Goal: Task Accomplishment & Management: Use online tool/utility

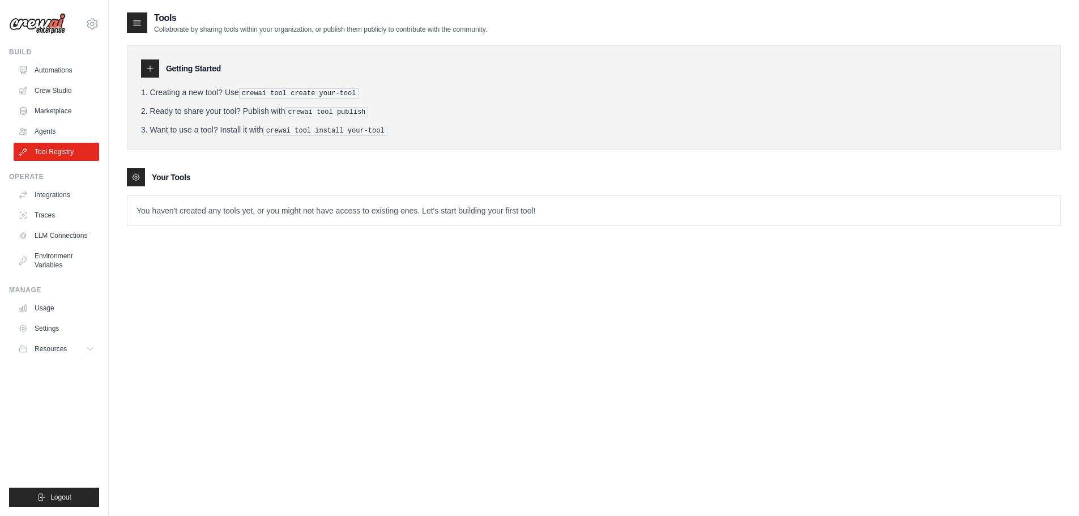
scroll to position [23, 0]
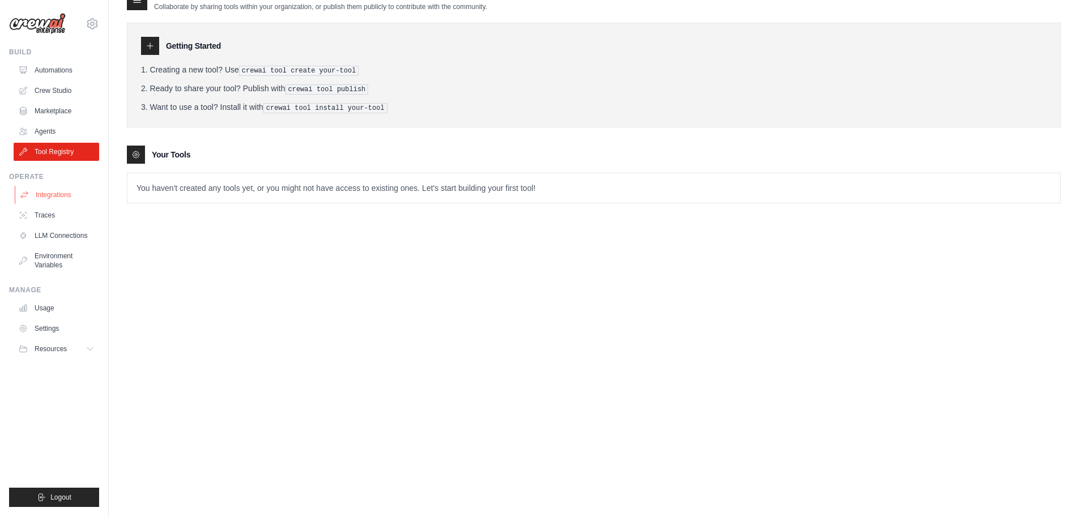
click at [54, 198] on link "Integrations" at bounding box center [58, 195] width 86 height 18
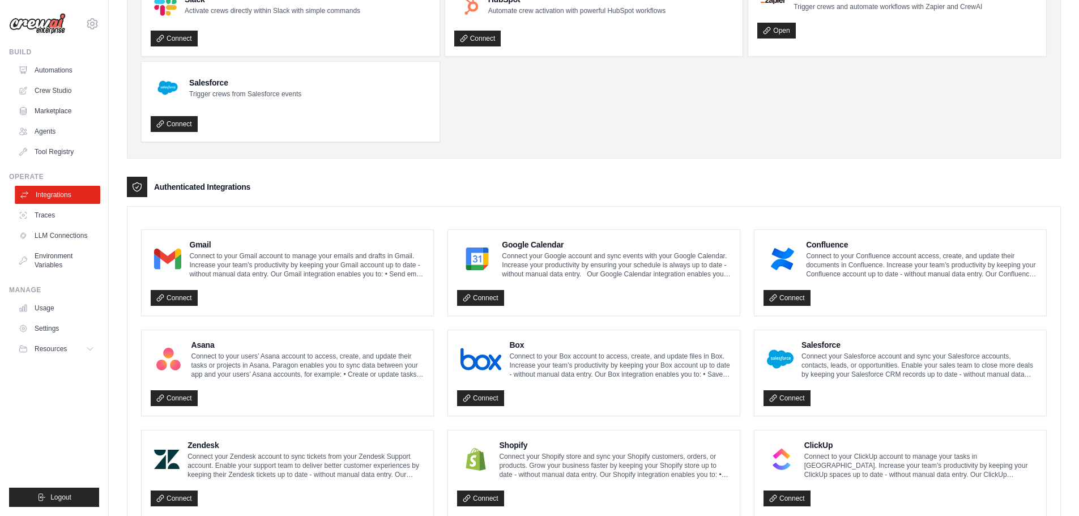
scroll to position [113, 0]
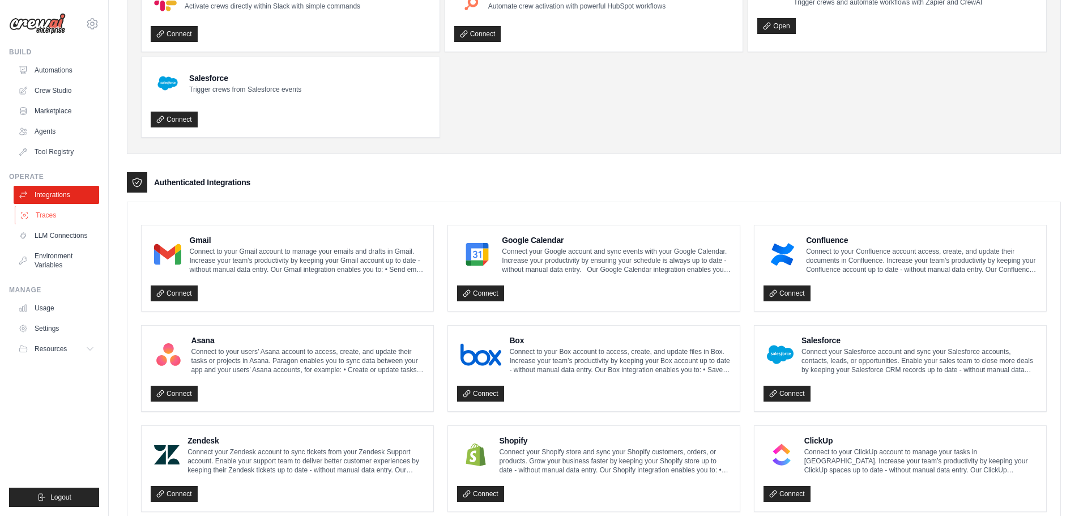
click at [49, 216] on link "Traces" at bounding box center [58, 215] width 86 height 18
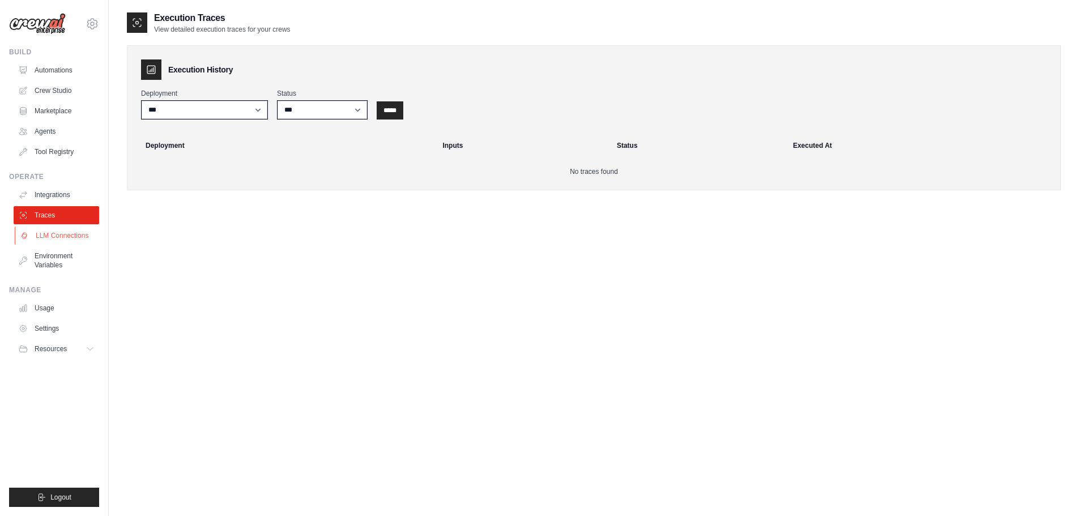
click at [48, 243] on link "LLM Connections" at bounding box center [58, 236] width 86 height 18
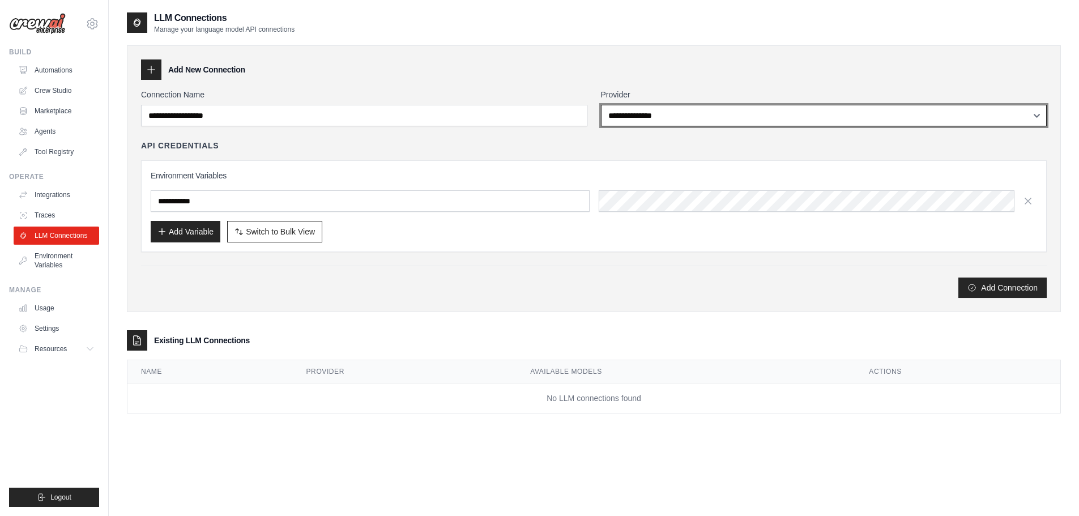
click at [683, 117] on select "**********" at bounding box center [824, 116] width 446 height 22
select select "******"
click at [601, 105] on select "**********" at bounding box center [824, 116] width 446 height 22
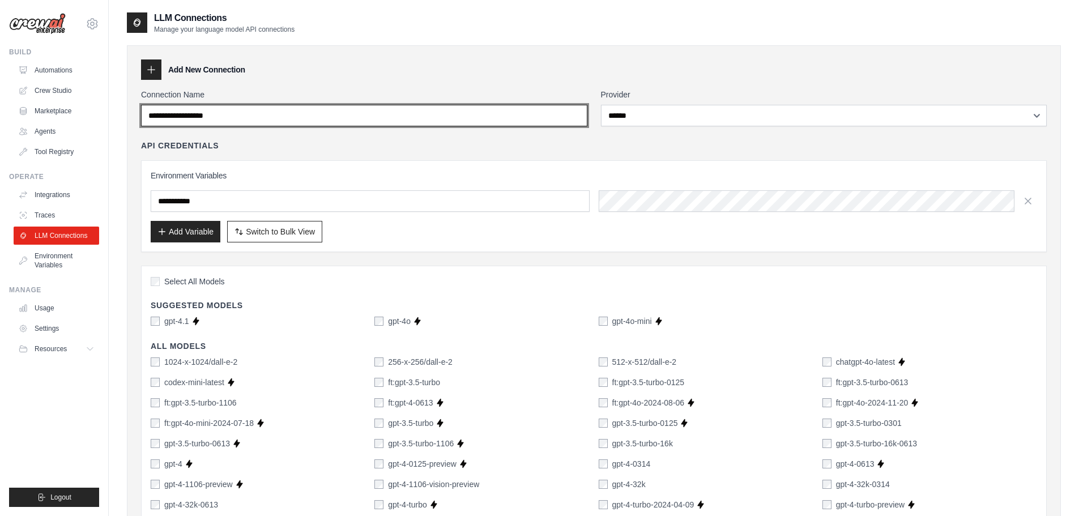
click at [272, 112] on input "Connection Name" at bounding box center [364, 116] width 446 height 22
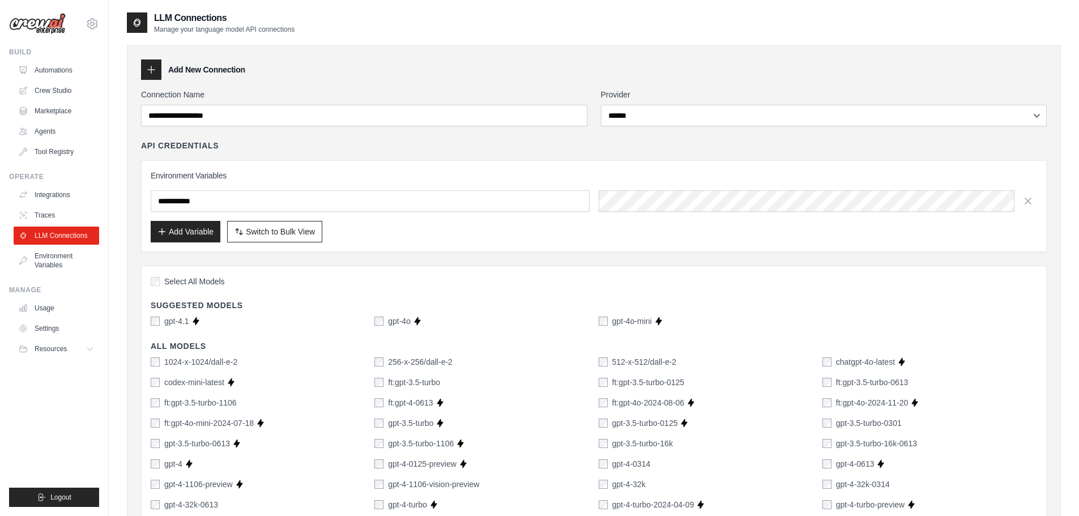
click at [155, 71] on icon at bounding box center [151, 69] width 11 height 11
click at [155, 65] on icon at bounding box center [151, 69] width 11 height 11
click at [146, 65] on icon at bounding box center [151, 69] width 11 height 11
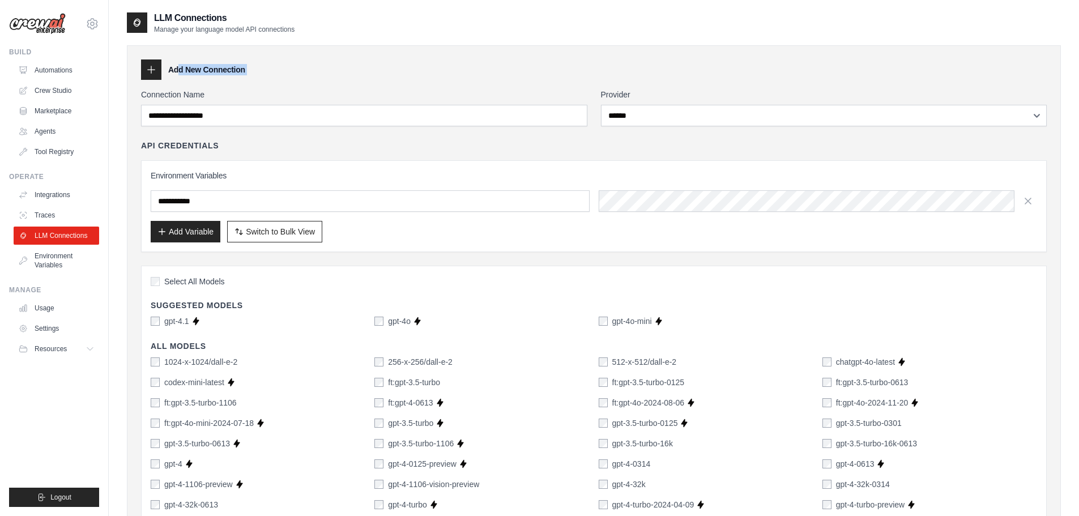
click at [146, 65] on icon at bounding box center [151, 69] width 11 height 11
click at [360, 70] on div "Add New Connection" at bounding box center [594, 69] width 906 height 20
click at [200, 150] on h4 "API Credentials" at bounding box center [180, 145] width 78 height 11
click at [344, 198] on input "text" at bounding box center [370, 201] width 439 height 22
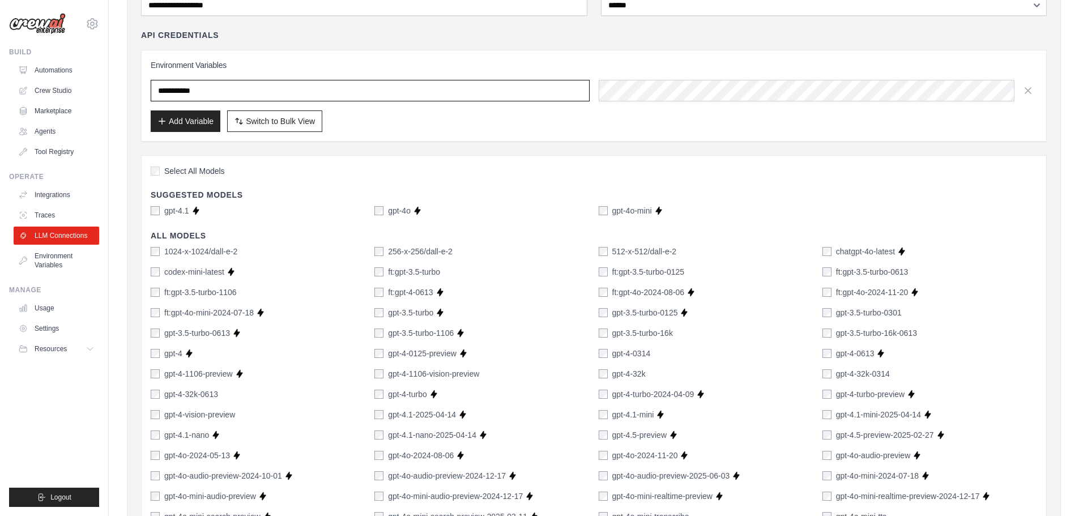
scroll to position [113, 0]
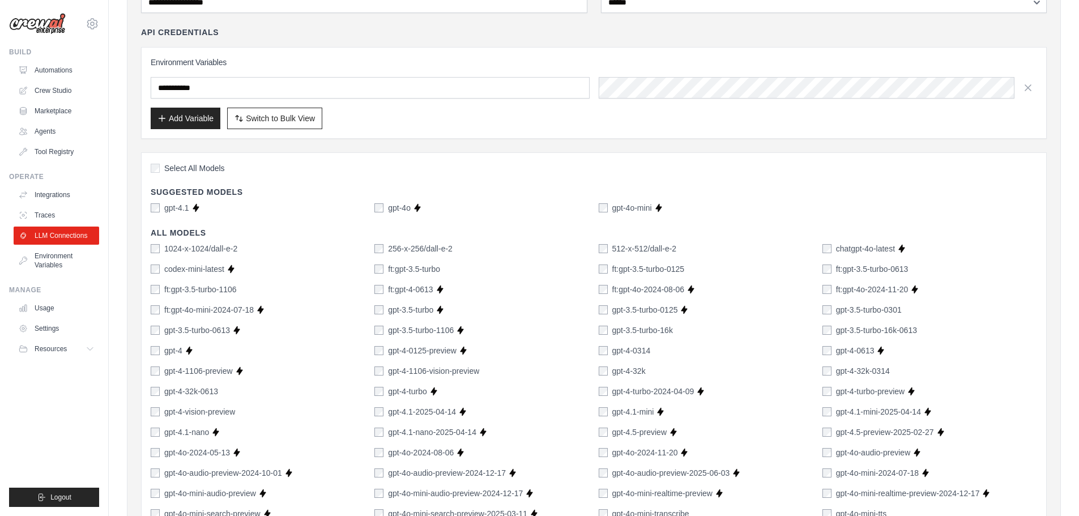
click at [180, 230] on h4 "All Models" at bounding box center [594, 232] width 886 height 11
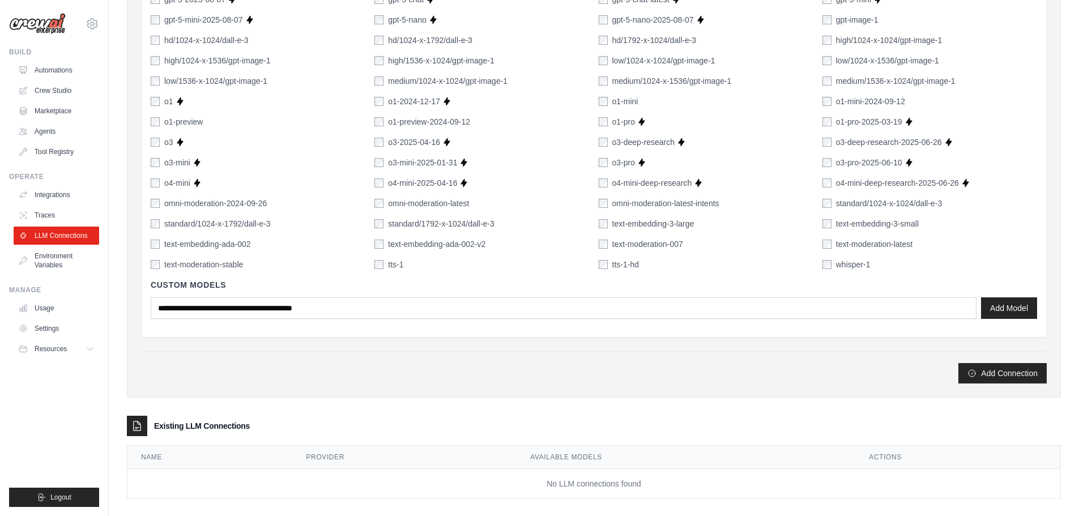
scroll to position [701, 0]
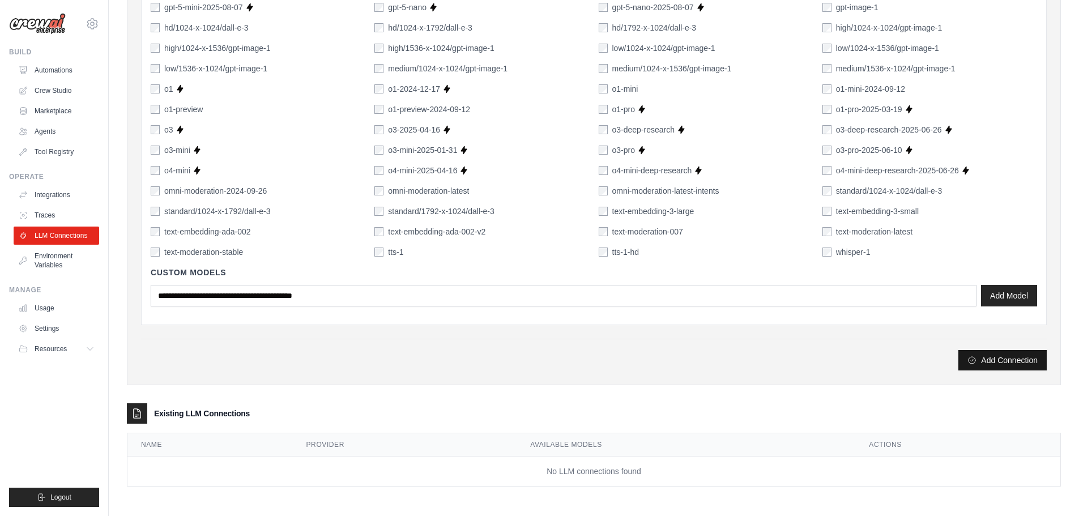
click at [987, 364] on button "Add Connection" at bounding box center [1002, 360] width 88 height 20
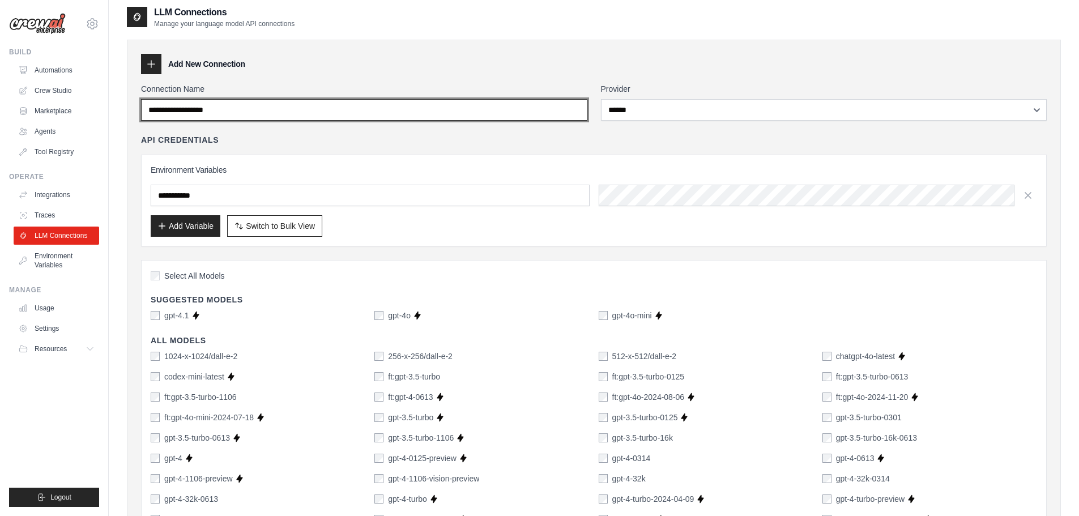
scroll to position [0, 0]
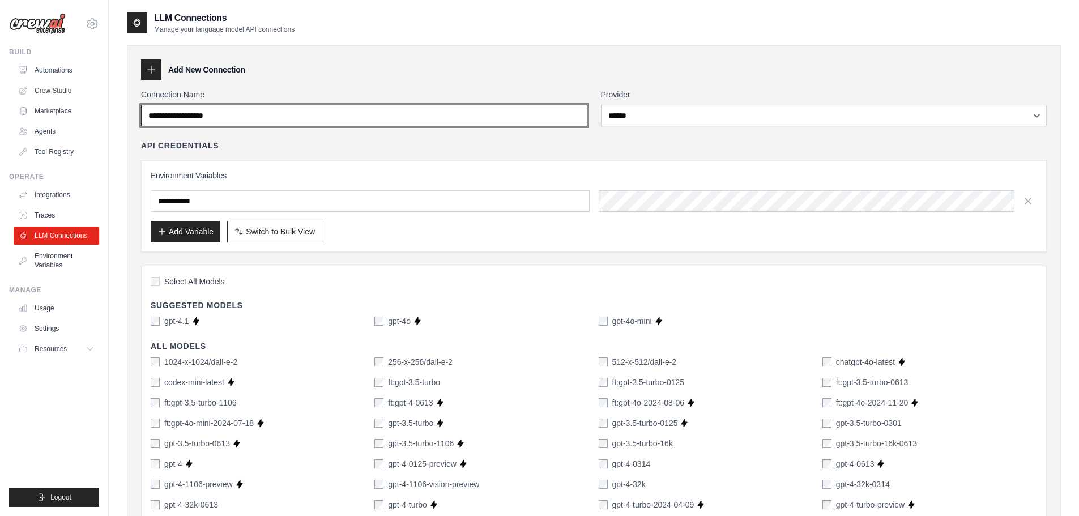
click at [251, 109] on input "Connection Name" at bounding box center [364, 116] width 446 height 22
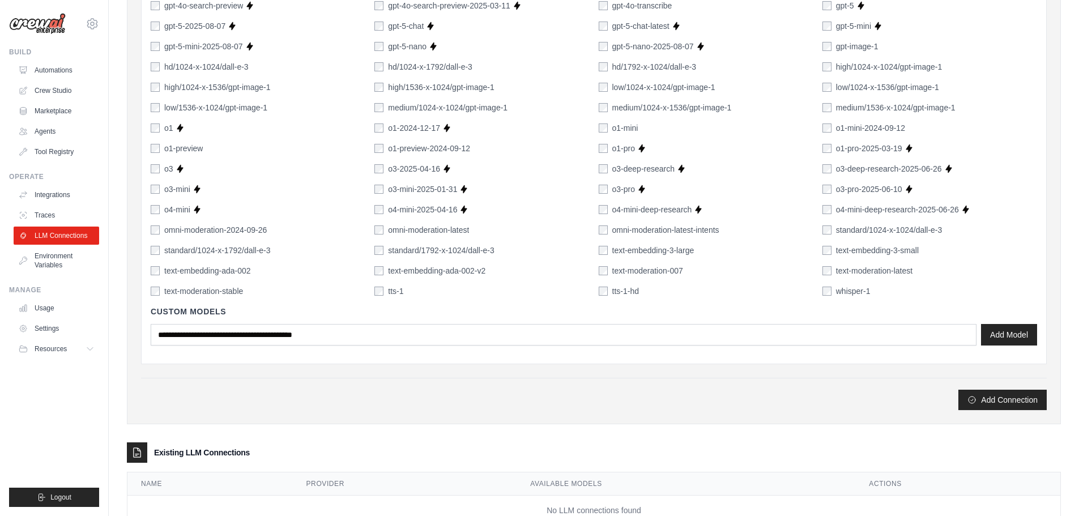
scroll to position [701, 0]
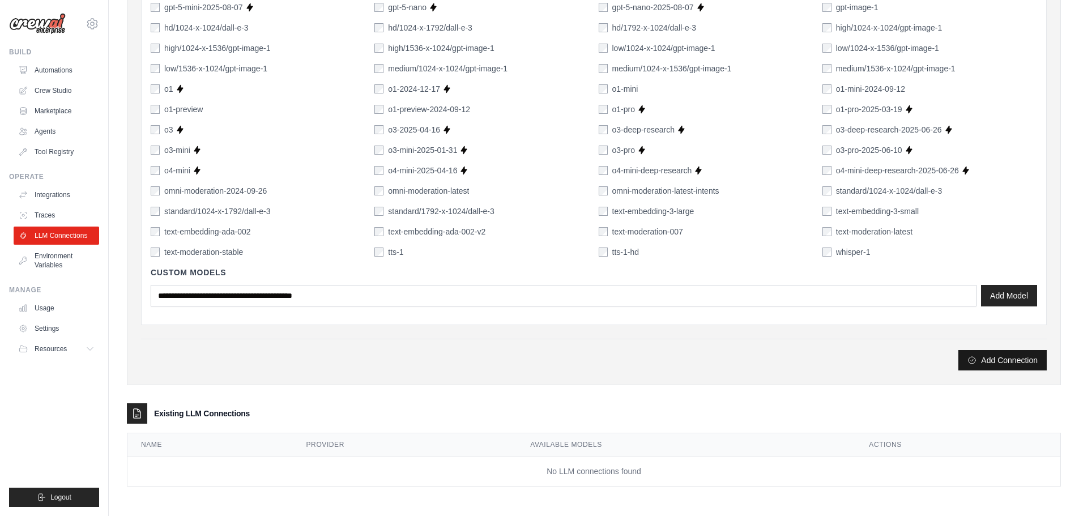
type input "******"
click at [992, 368] on button "Add Connection" at bounding box center [1002, 360] width 88 height 20
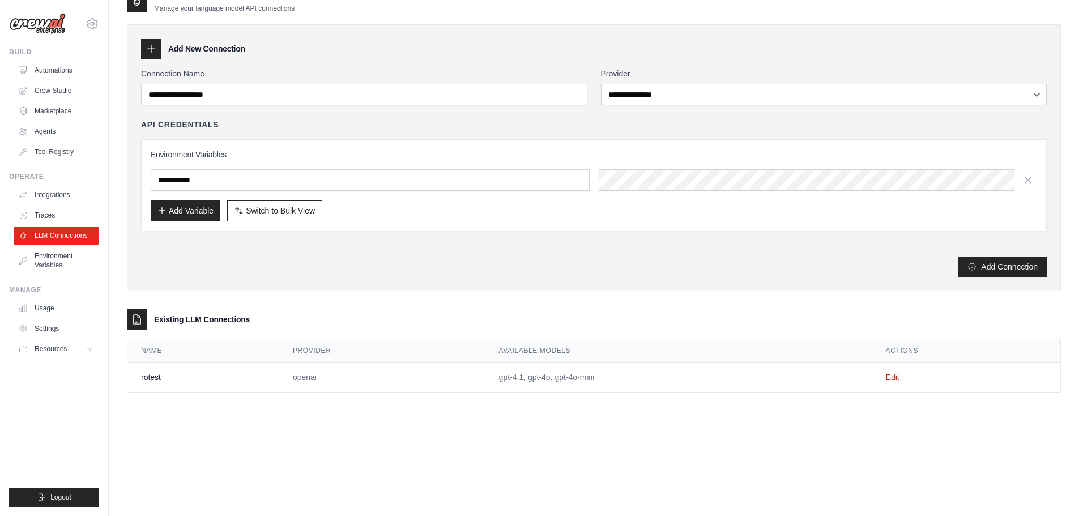
scroll to position [61, 0]
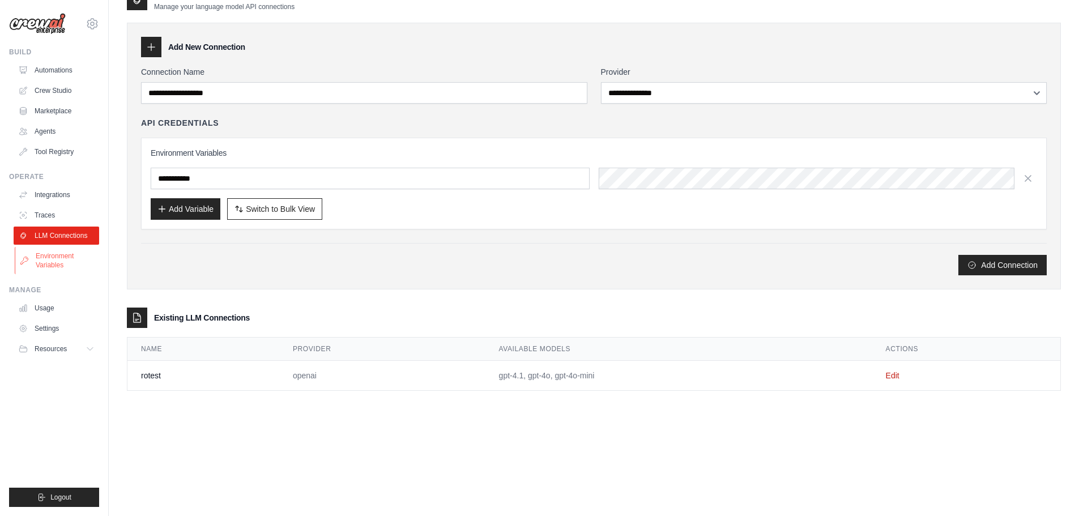
click at [43, 258] on link "Environment Variables" at bounding box center [58, 260] width 86 height 27
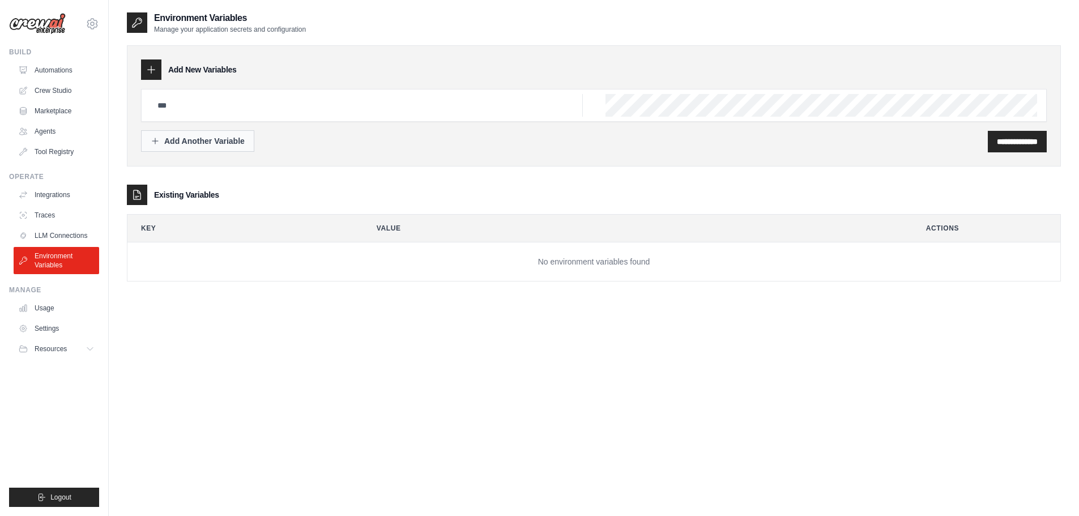
click at [197, 139] on div "Add Another Variable" at bounding box center [198, 140] width 94 height 11
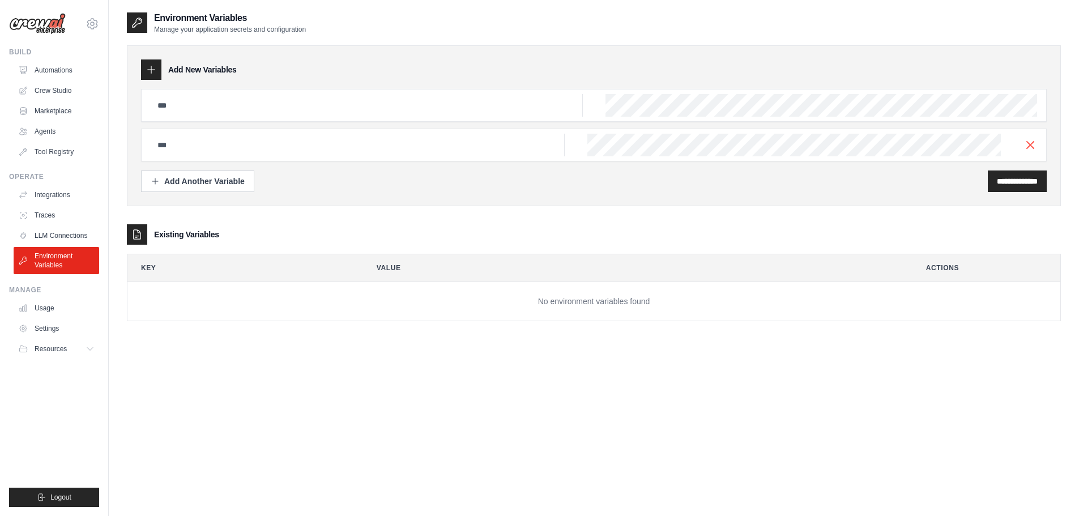
click at [197, 90] on div at bounding box center [594, 105] width 906 height 33
click at [194, 102] on input "text" at bounding box center [367, 105] width 432 height 23
type input "******"
click at [997, 176] on input "**********" at bounding box center [1017, 181] width 41 height 11
click at [1028, 146] on line "button" at bounding box center [1030, 144] width 7 height 7
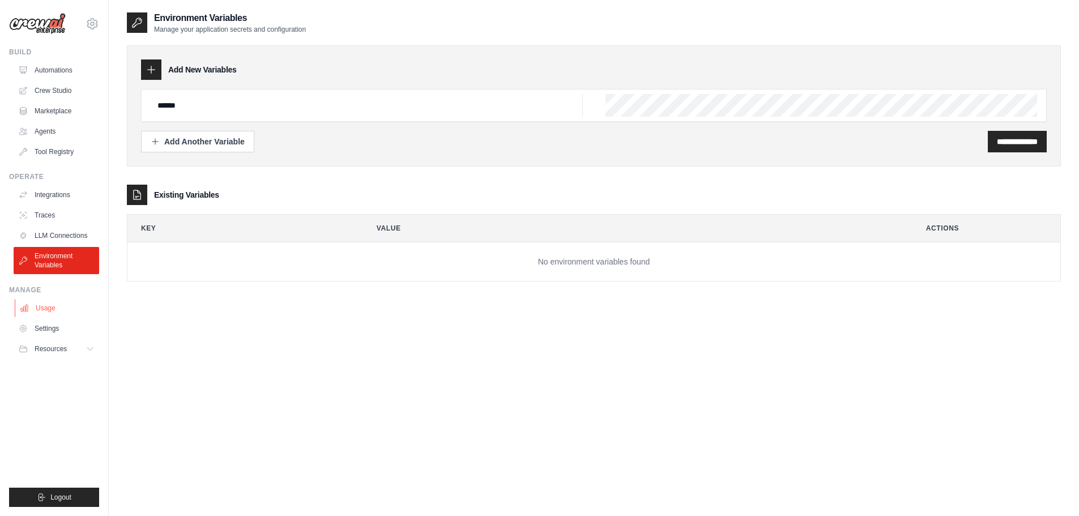
click at [41, 306] on link "Usage" at bounding box center [58, 308] width 86 height 18
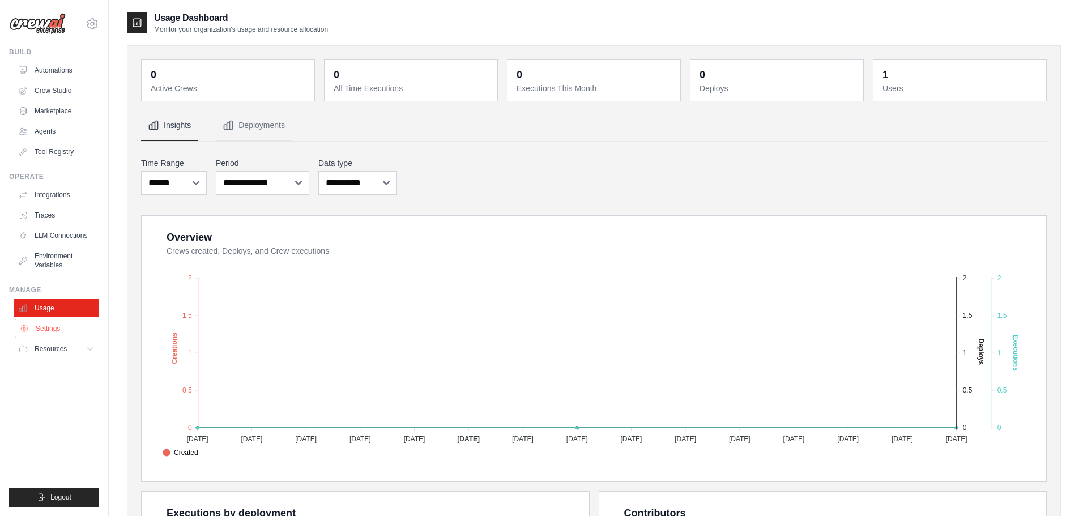
click at [37, 330] on link "Settings" at bounding box center [58, 328] width 86 height 18
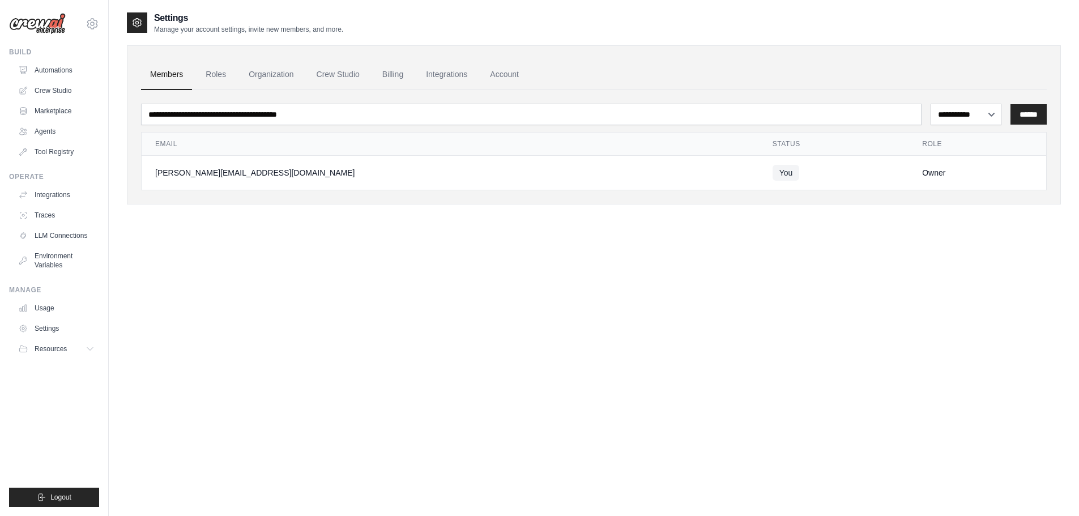
click at [49, 348] on span "Resources" at bounding box center [51, 348] width 32 height 9
click at [216, 77] on link "Roles" at bounding box center [216, 74] width 39 height 31
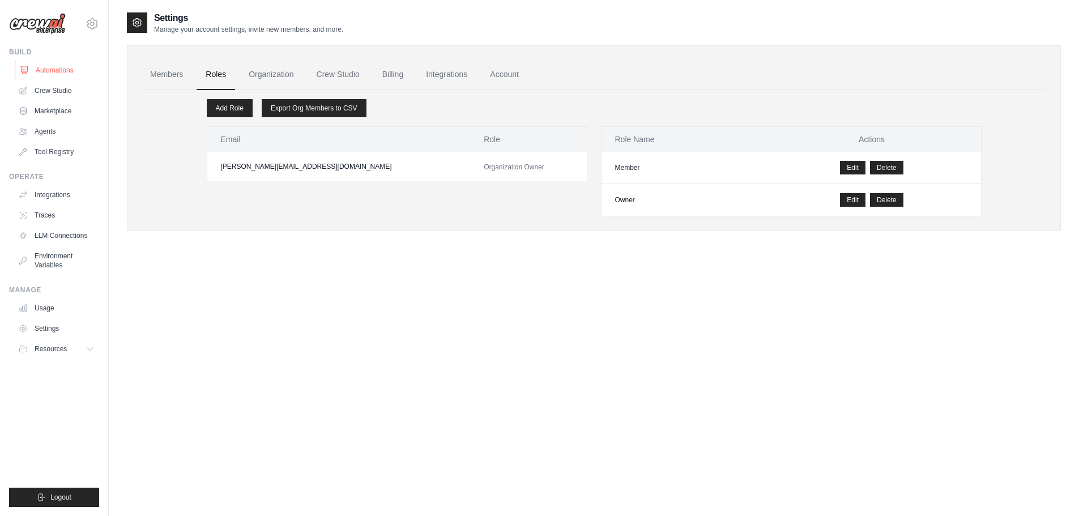
click at [49, 69] on link "Automations" at bounding box center [58, 70] width 86 height 18
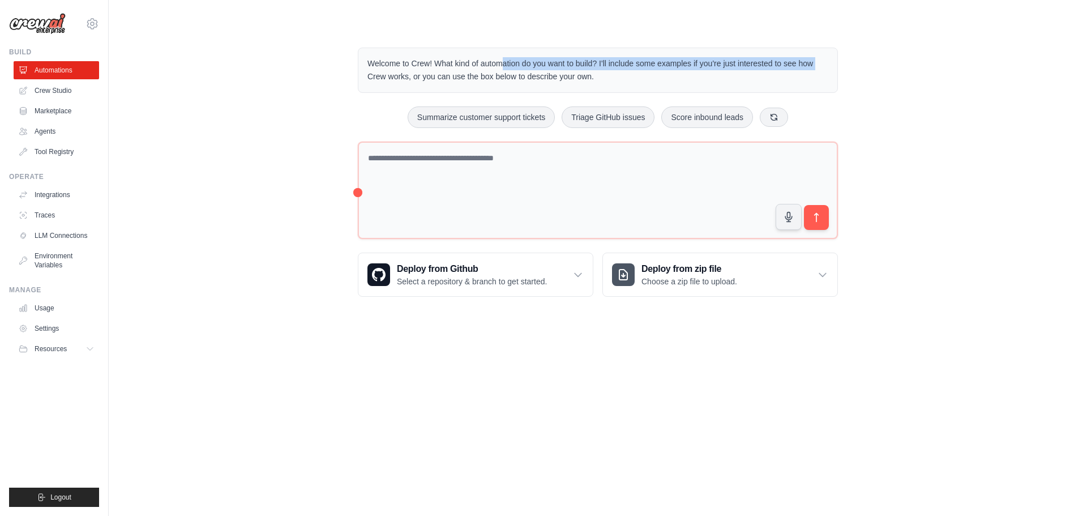
drag, startPoint x: 453, startPoint y: 65, endPoint x: 835, endPoint y: 65, distance: 382.9
click at [835, 65] on div "Welcome to Crew! What kind of automation do you want to build? I'll include som…" at bounding box center [598, 70] width 480 height 45
drag, startPoint x: 402, startPoint y: 64, endPoint x: 443, endPoint y: 65, distance: 41.9
click at [442, 65] on p "Welcome to Crew! What kind of automation do you want to build? I'll include som…" at bounding box center [598, 70] width 461 height 26
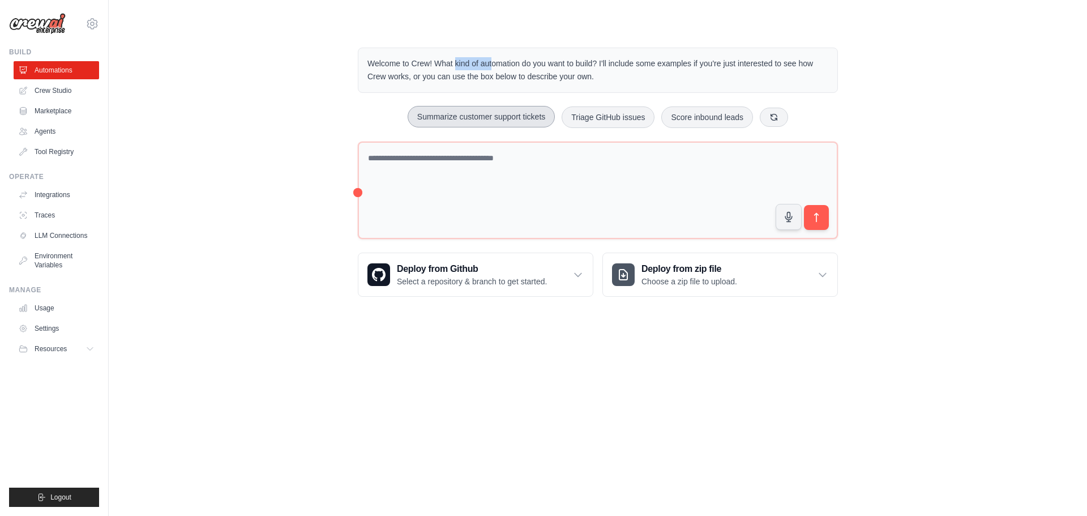
click at [488, 116] on button "Summarize customer support tickets" at bounding box center [481, 117] width 147 height 22
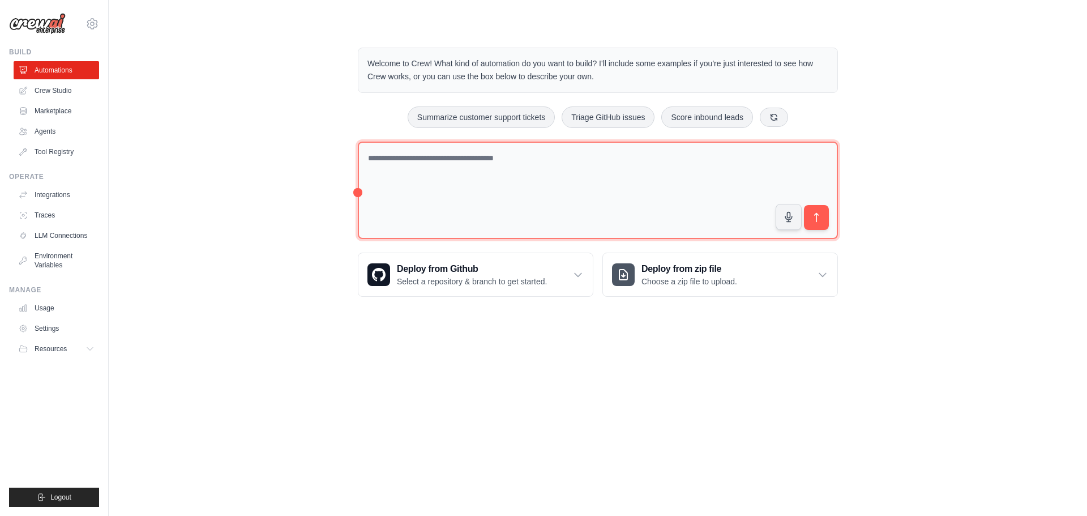
drag, startPoint x: 517, startPoint y: 159, endPoint x: 681, endPoint y: 182, distance: 166.0
click at [681, 182] on textarea at bounding box center [598, 191] width 480 height 98
click at [643, 186] on textarea at bounding box center [598, 191] width 480 height 98
drag, startPoint x: 639, startPoint y: 189, endPoint x: 328, endPoint y: 142, distance: 314.5
click at [328, 142] on div "Welcome to Crew! What kind of automation do you want to build? I'll include som…" at bounding box center [598, 171] width 942 height 285
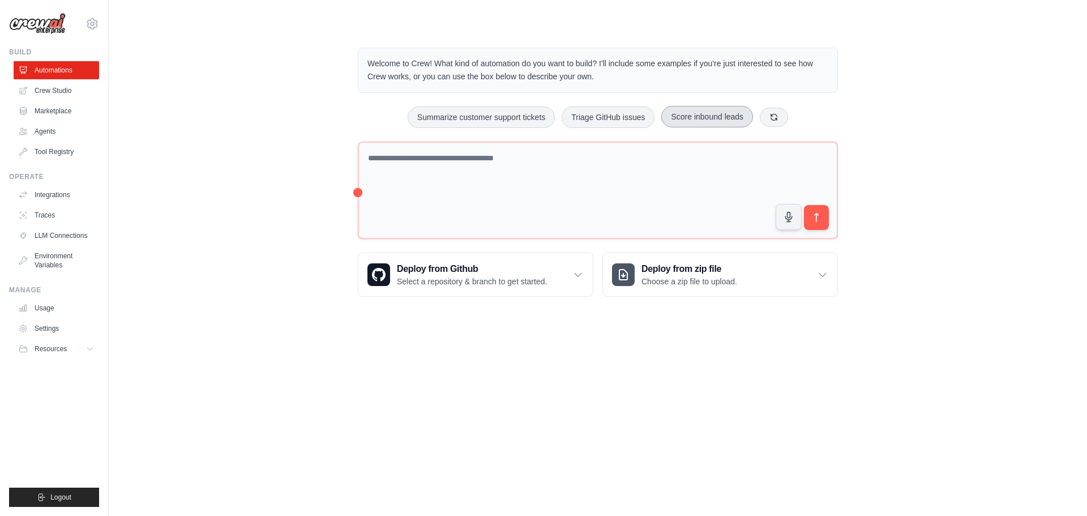
click at [730, 113] on button "Score inbound leads" at bounding box center [708, 117] width 92 height 22
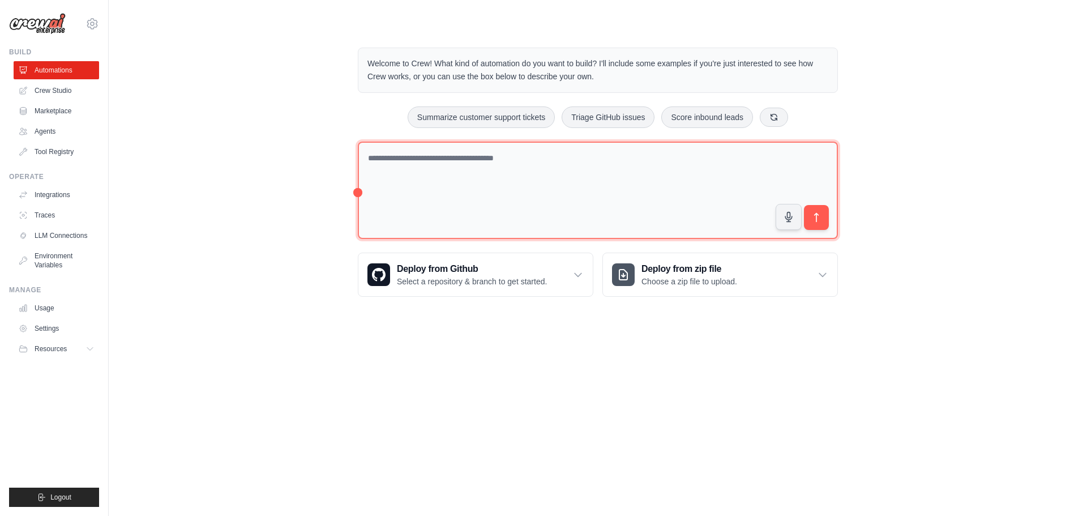
drag, startPoint x: 620, startPoint y: 178, endPoint x: 372, endPoint y: 154, distance: 249.8
click at [372, 154] on textarea at bounding box center [598, 191] width 480 height 98
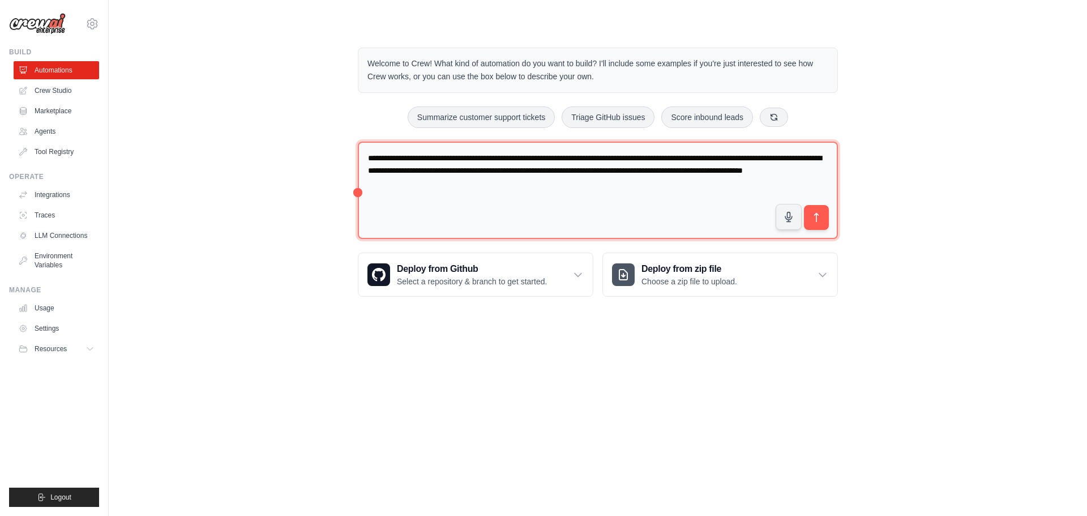
click at [634, 204] on textarea "**********" at bounding box center [598, 191] width 480 height 98
click at [639, 193] on textarea "**********" at bounding box center [598, 191] width 480 height 98
drag, startPoint x: 639, startPoint y: 193, endPoint x: 342, endPoint y: 154, distance: 299.8
click at [342, 154] on div "**********" at bounding box center [598, 171] width 942 height 285
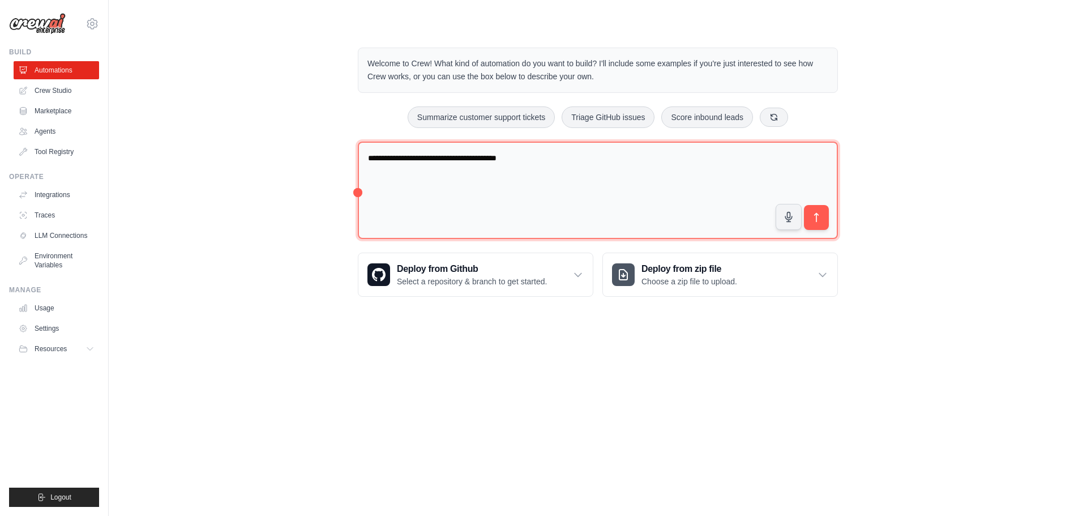
click at [551, 155] on textarea "**********" at bounding box center [598, 191] width 480 height 98
click at [688, 159] on textarea "**********" at bounding box center [598, 191] width 480 height 98
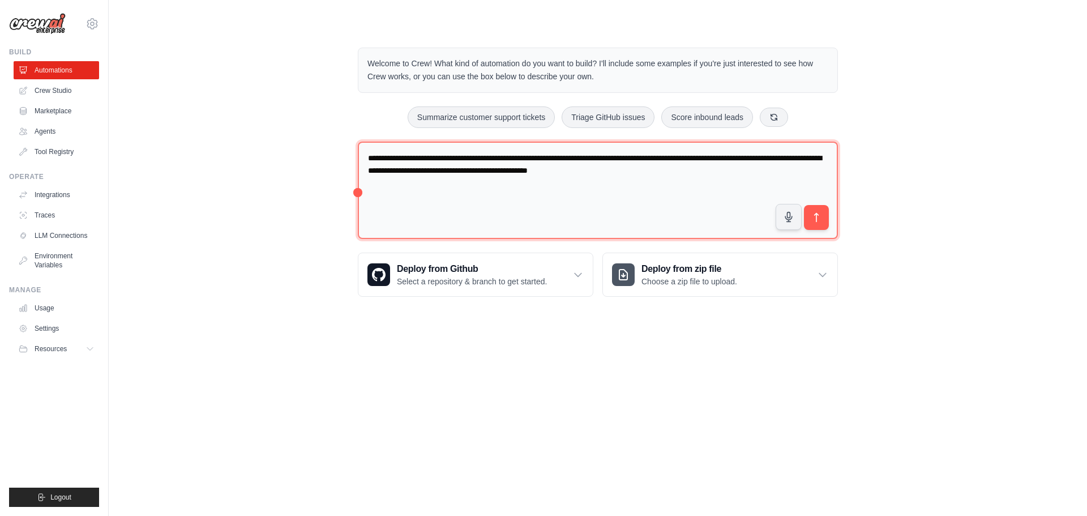
click at [762, 165] on textarea "**********" at bounding box center [598, 191] width 480 height 98
type textarea "**********"
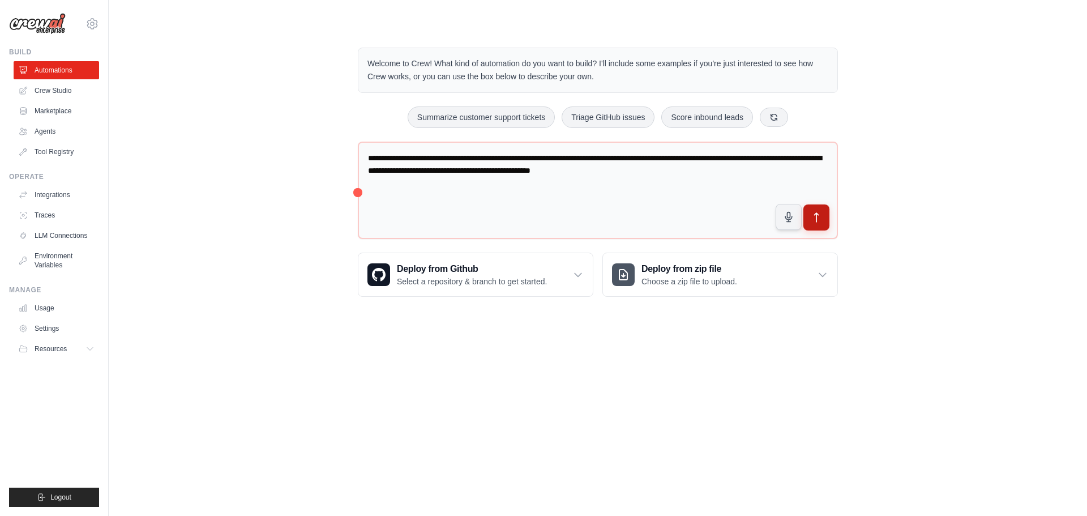
click at [817, 214] on icon "submit" at bounding box center [817, 217] width 4 height 9
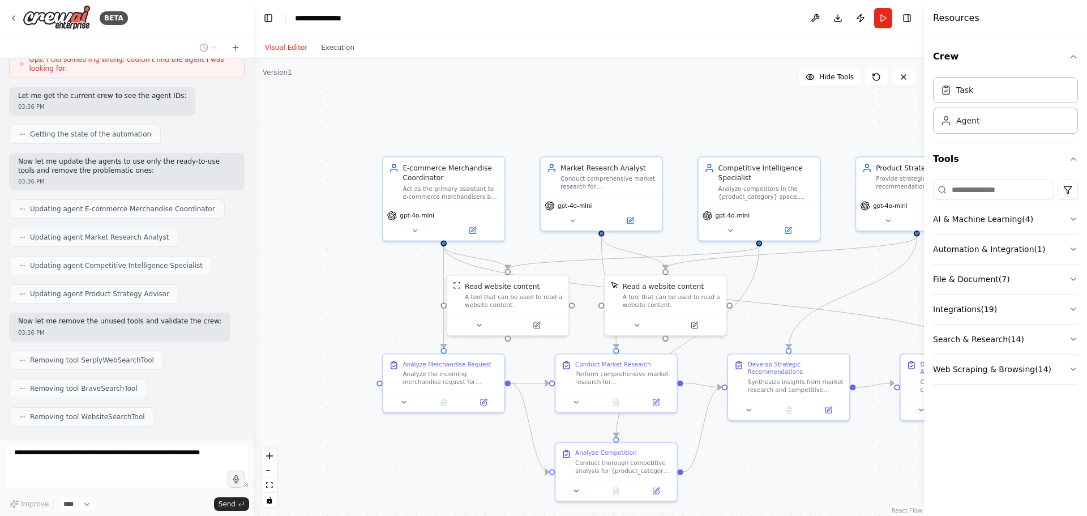
scroll to position [851, 0]
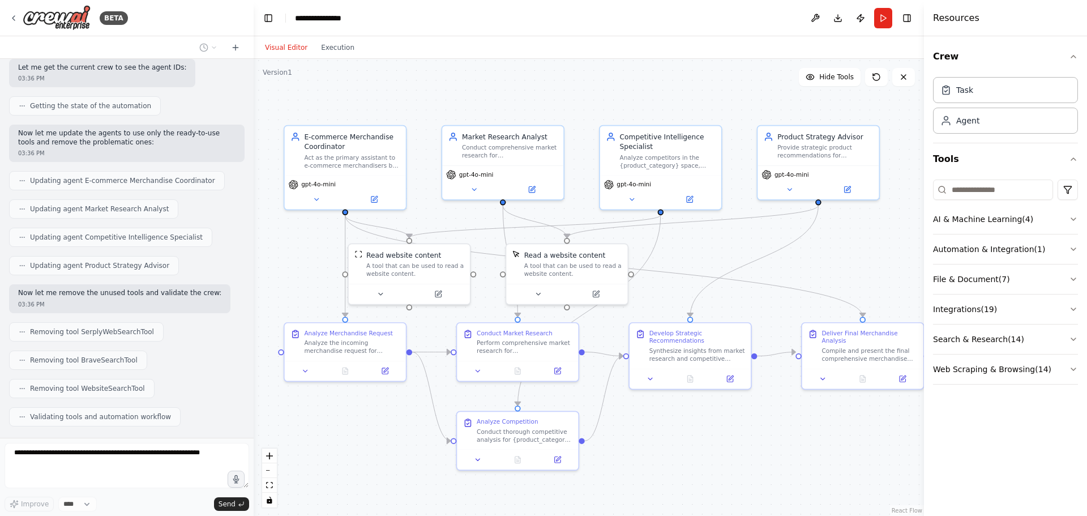
drag, startPoint x: 744, startPoint y: 124, endPoint x: 645, endPoint y: 93, distance: 103.4
click at [645, 93] on div ".deletable-edge-delete-btn { width: 20px; height: 20px; border: 0px solid #ffff…" at bounding box center [589, 287] width 671 height 457
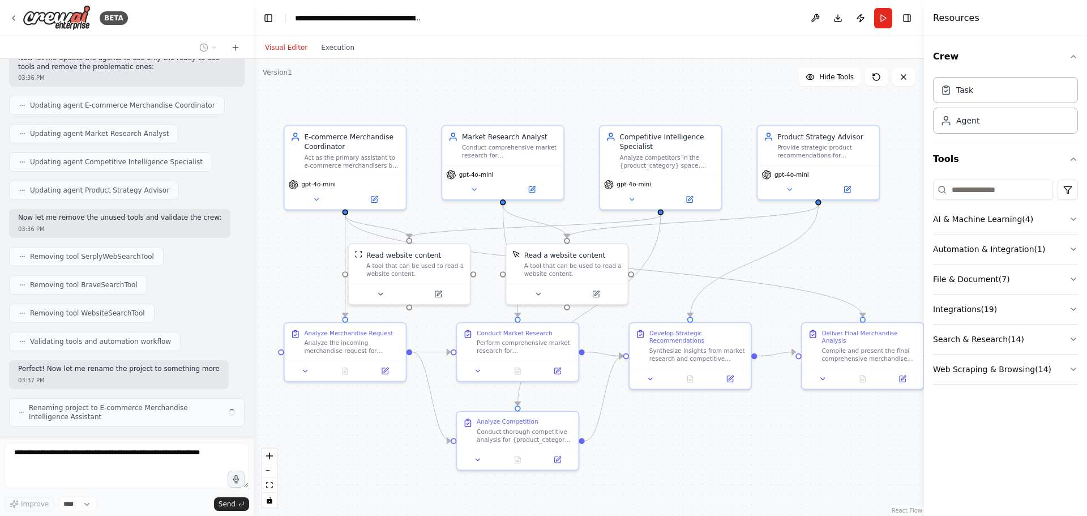
scroll to position [935, 0]
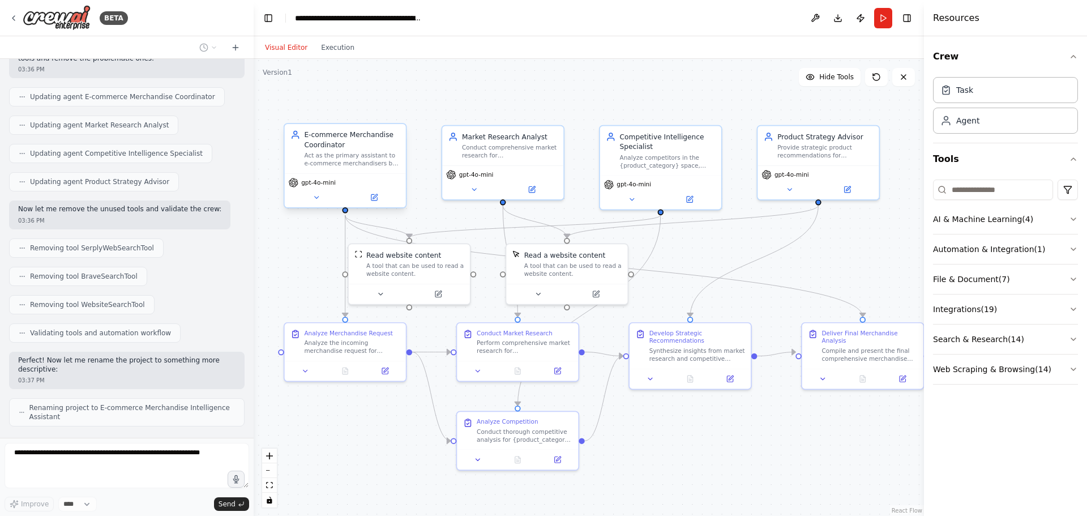
click at [319, 207] on div "gpt-4o-mini" at bounding box center [345, 190] width 121 height 34
click at [318, 204] on div "gpt-4o-mini" at bounding box center [345, 190] width 121 height 34
click at [360, 152] on div "Act as the primary assistant to e-commerce merchandisers by analyzing requests,…" at bounding box center [352, 160] width 96 height 16
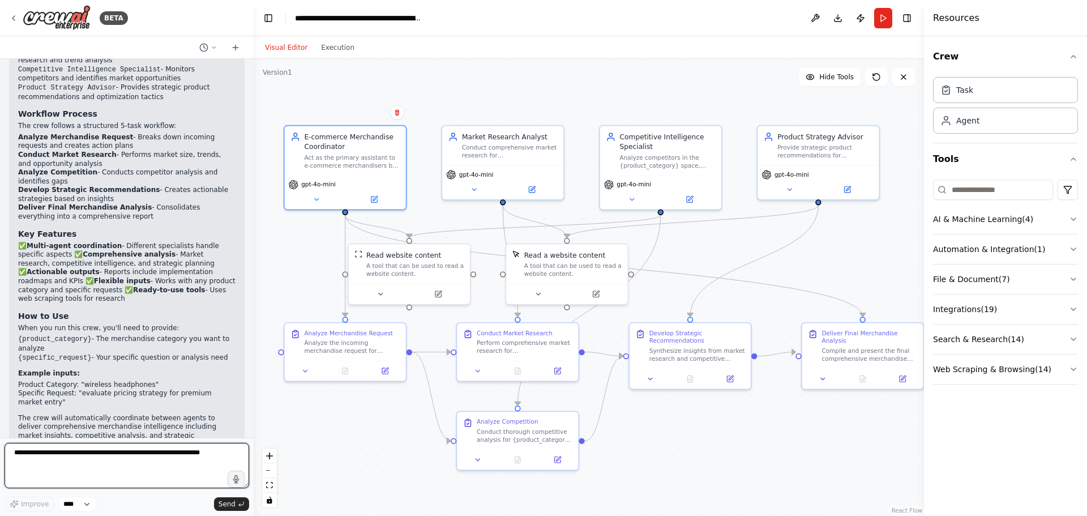
scroll to position [1213, 0]
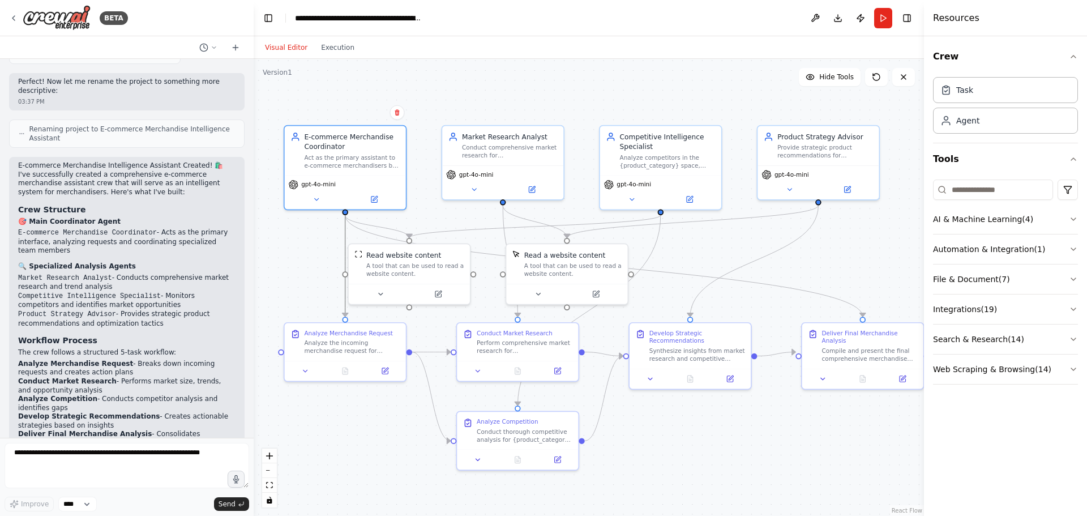
click at [345, 227] on icon "Edge from 69660ce9-8584-4ac2-b527-4a6e18934f18 to e6c5a2e3-588b-41c9-91a3-59e05…" at bounding box center [345, 265] width 0 height 101
click at [374, 223] on icon "Edge from 69660ce9-8584-4ac2-b527-4a6e18934f18 to e67c1263-33f5-4277-9972-29385…" at bounding box center [377, 226] width 64 height 23
click at [380, 238] on icon "Edge from 69660ce9-8584-4ac2-b527-4a6e18934f18 to 8c79bb7f-2e81-4cfe-8c48-284a3…" at bounding box center [604, 265] width 518 height 101
click at [836, 76] on span "Hide Tools" at bounding box center [837, 76] width 35 height 9
click at [836, 76] on span "Show Tools" at bounding box center [835, 76] width 37 height 9
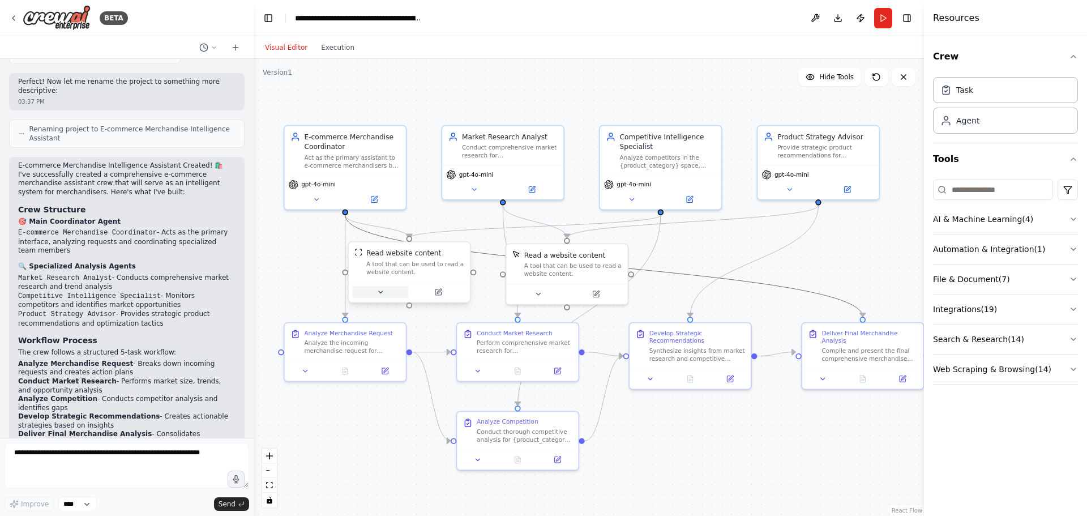
click at [382, 292] on icon at bounding box center [380, 292] width 4 height 2
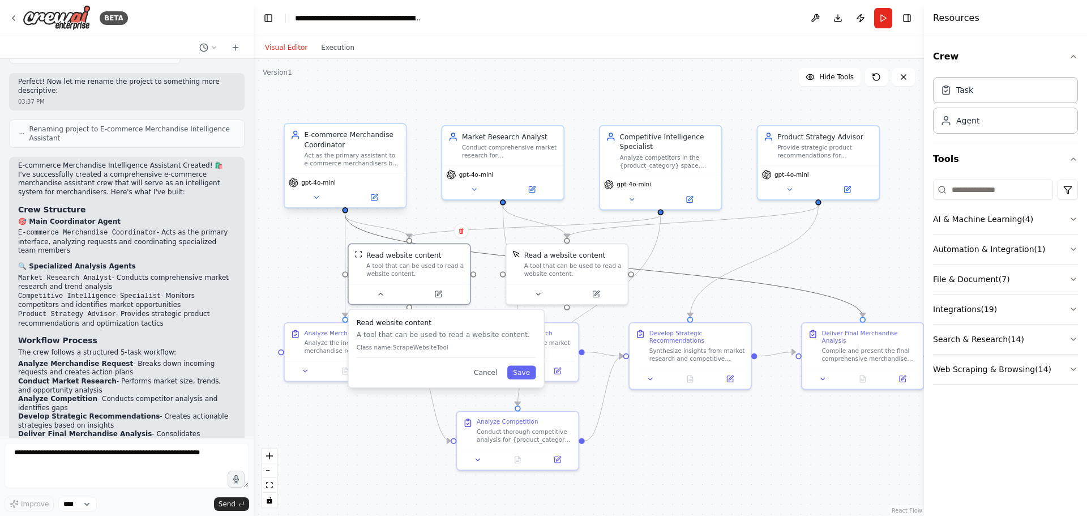
click at [321, 204] on div "gpt-4o-mini" at bounding box center [345, 190] width 121 height 34
click at [318, 197] on icon at bounding box center [316, 198] width 4 height 2
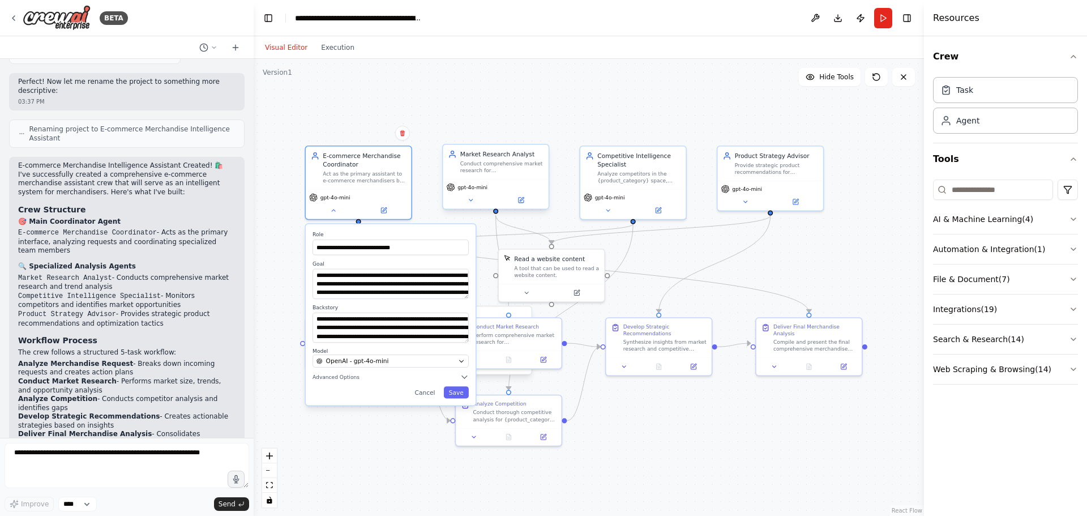
click at [471, 206] on div "gpt-4o-mini" at bounding box center [495, 193] width 105 height 29
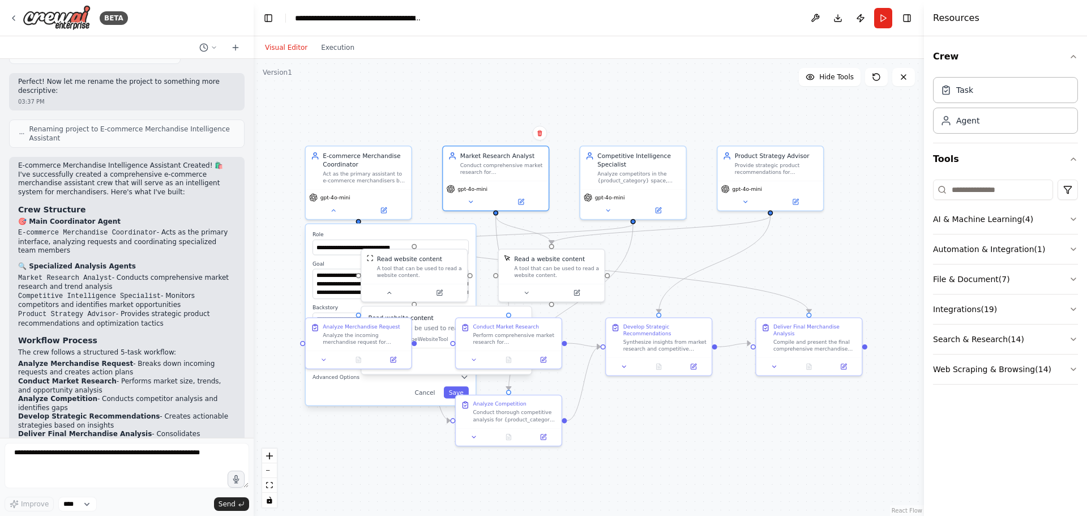
click at [471, 112] on div ".deletable-edge-delete-btn { width: 20px; height: 20px; border: 0px solid #ffff…" at bounding box center [589, 287] width 671 height 457
click at [96, 464] on textarea at bounding box center [127, 465] width 245 height 45
type textarea "**********"
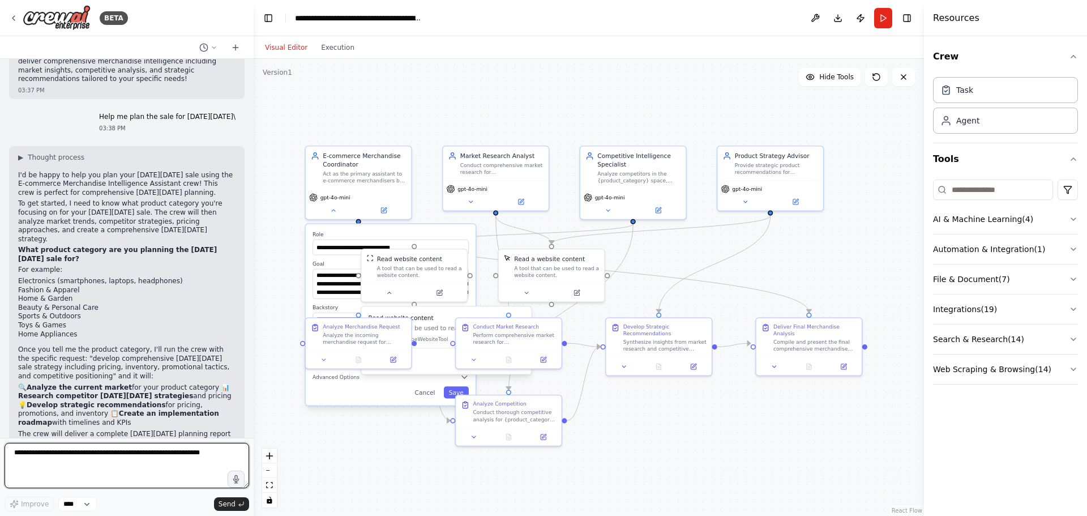
scroll to position [1814, 0]
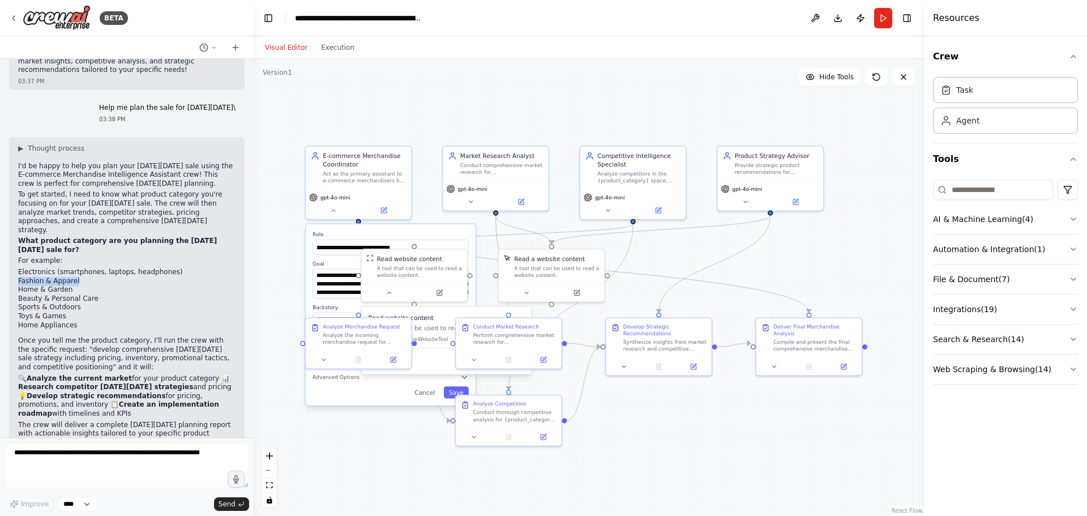
drag, startPoint x: 19, startPoint y: 239, endPoint x: 121, endPoint y: 237, distance: 102.5
click at [121, 277] on li "Fashion & Apparel" at bounding box center [126, 281] width 217 height 9
copy li "Fashion & Apparel"
click at [70, 455] on textarea at bounding box center [127, 465] width 245 height 45
paste textarea "**********"
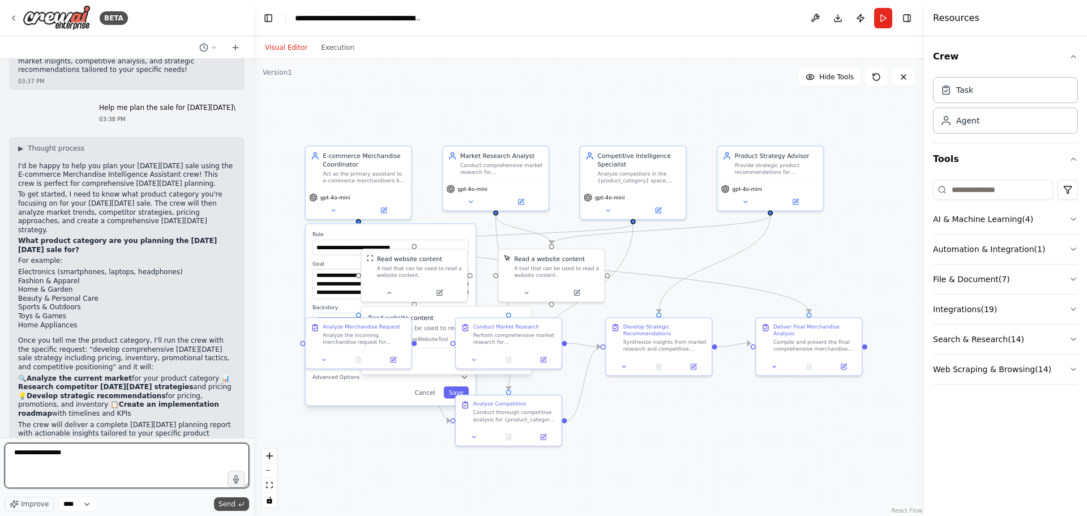
type textarea "**********"
click at [229, 505] on span "Send" at bounding box center [227, 504] width 17 height 9
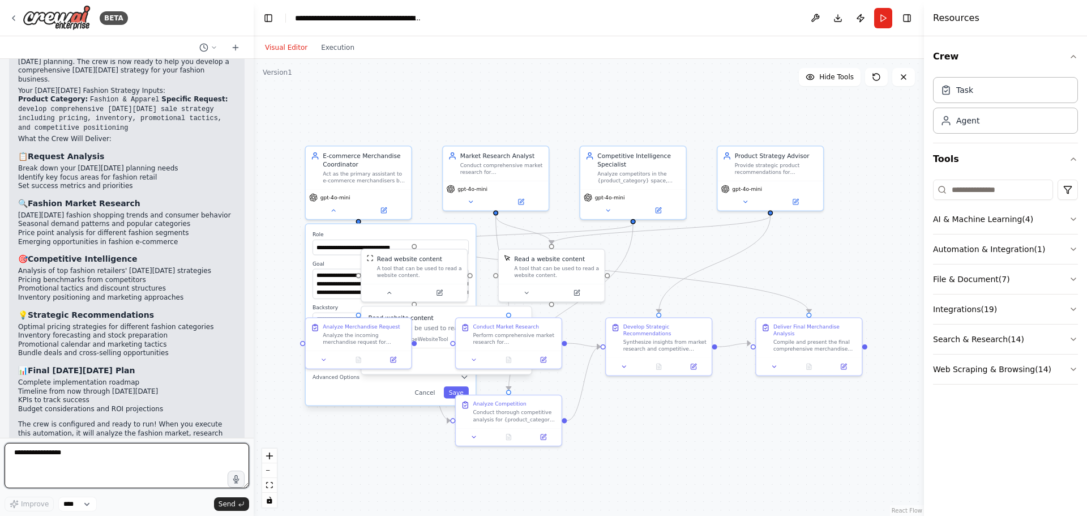
scroll to position [2328, 0]
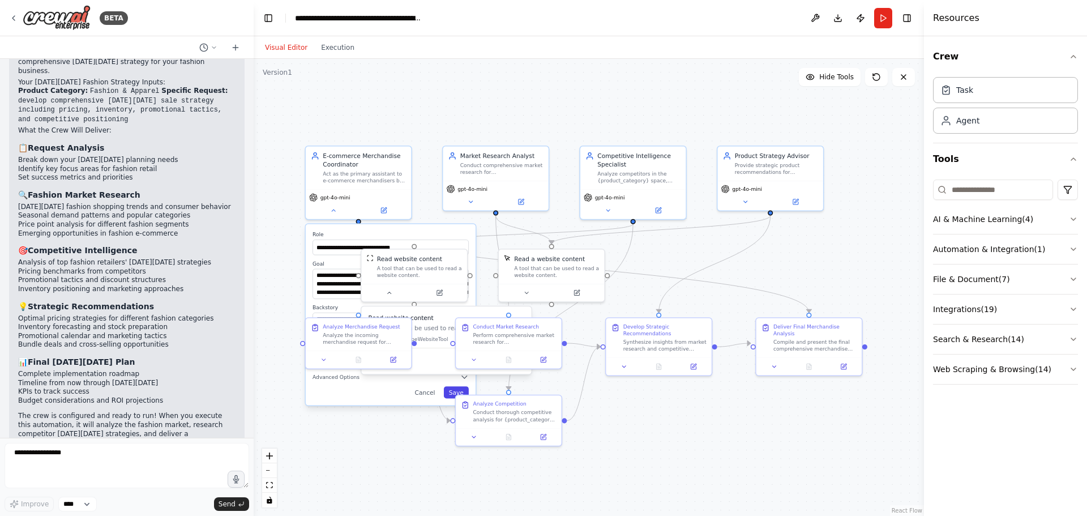
click at [453, 388] on button "Save" at bounding box center [456, 392] width 25 height 12
click at [1068, 217] on button "AI & Machine Learning ( 4 )" at bounding box center [1005, 218] width 145 height 29
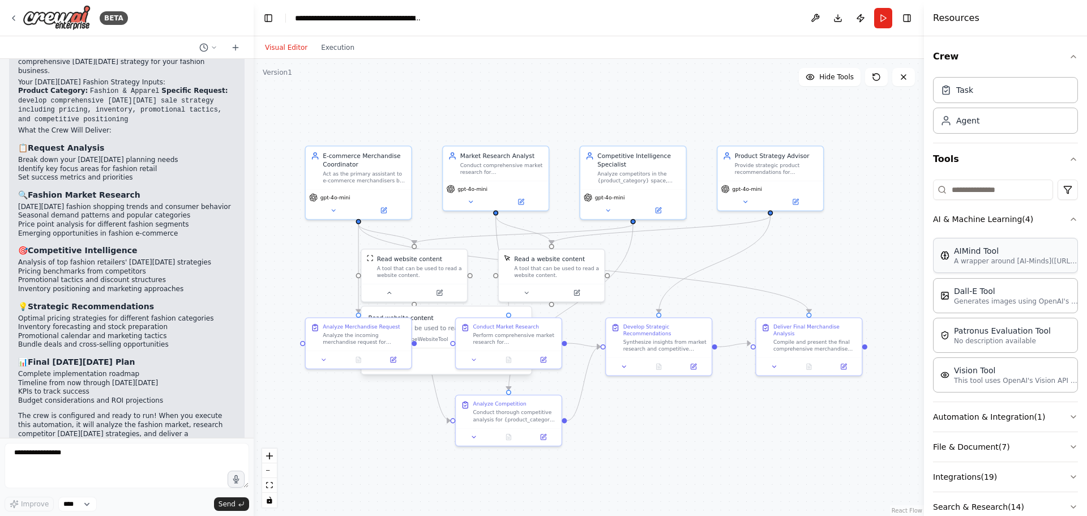
click at [946, 265] on div "AIMind Tool A wrapper around [AI-Minds](https://mindsdb.com/minds). Useful for …" at bounding box center [1006, 255] width 130 height 20
click at [961, 265] on p "A wrapper around [AI-Minds](https://mindsdb.com/minds). Useful for when you nee…" at bounding box center [1016, 261] width 125 height 9
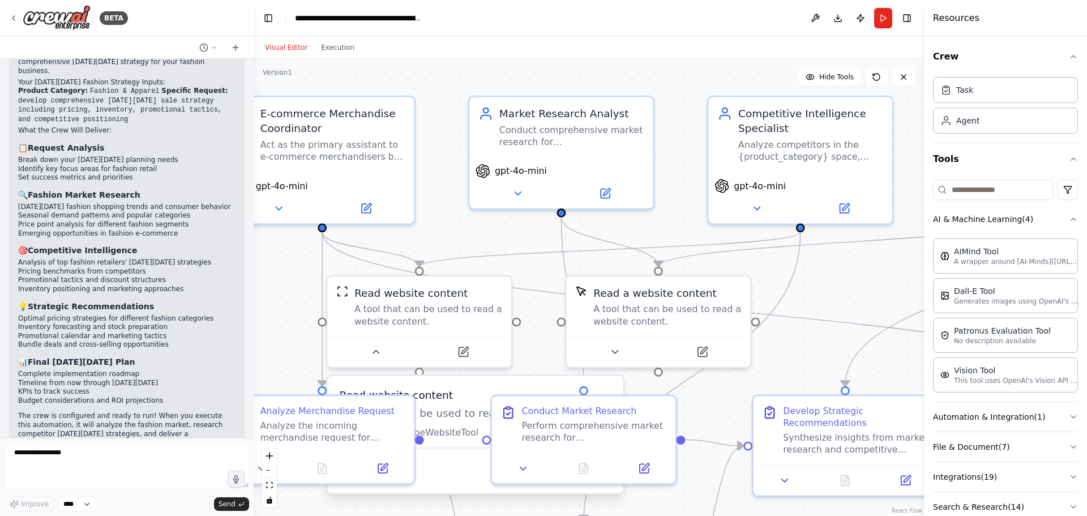
drag, startPoint x: 562, startPoint y: 230, endPoint x: 885, endPoint y: 268, distance: 325.7
click at [885, 268] on div ".deletable-edge-delete-btn { width: 20px; height: 20px; border: 0px solid #ffff…" at bounding box center [589, 287] width 671 height 457
click at [761, 208] on icon at bounding box center [757, 205] width 12 height 12
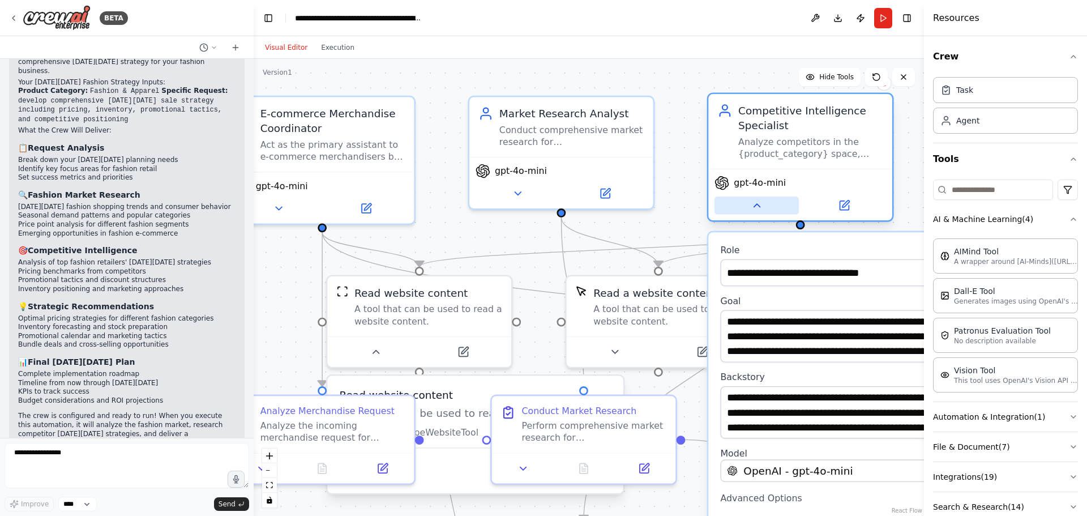
click at [761, 208] on icon at bounding box center [757, 205] width 12 height 12
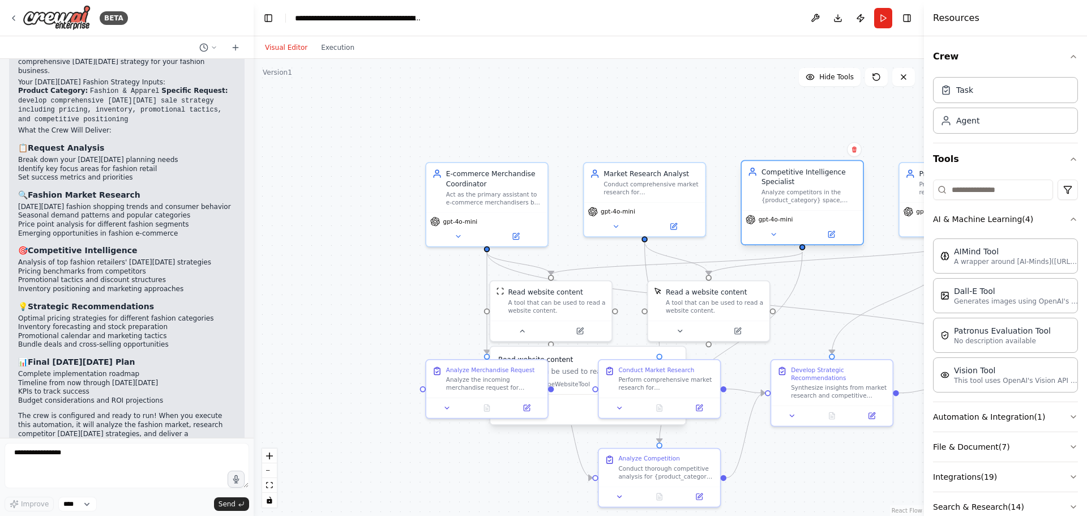
click at [775, 242] on div "gpt-4o-mini" at bounding box center [802, 227] width 121 height 34
click at [773, 239] on button at bounding box center [774, 234] width 56 height 12
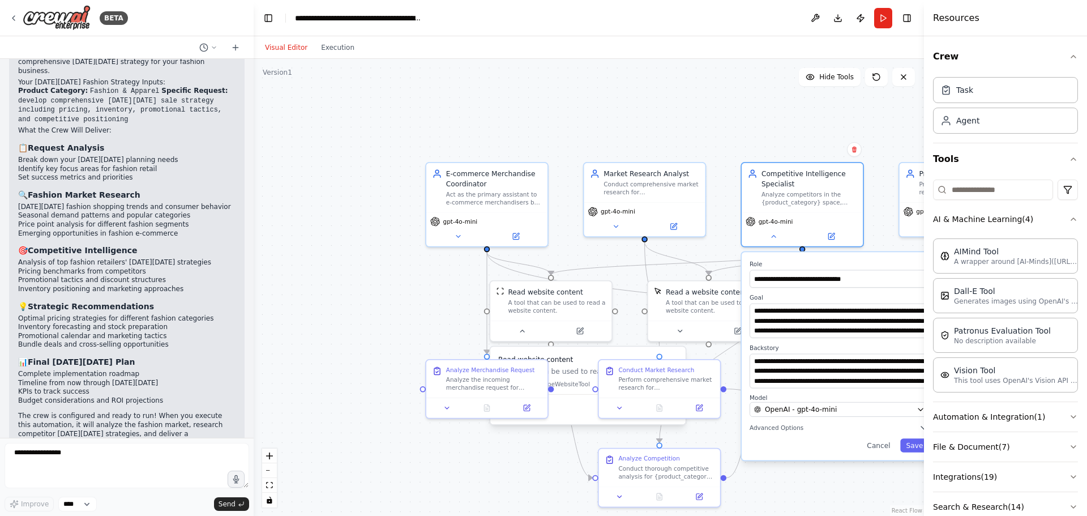
click at [780, 434] on div "**********" at bounding box center [839, 356] width 195 height 208
click at [913, 423] on button "Advanced Options" at bounding box center [840, 428] width 180 height 10
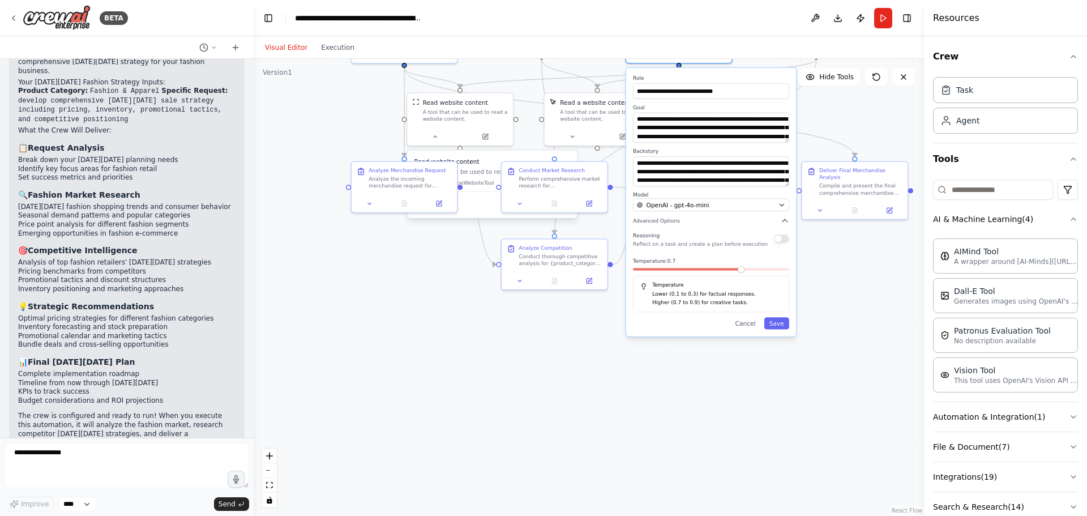
drag, startPoint x: 558, startPoint y: 479, endPoint x: 429, endPoint y: 268, distance: 247.6
click at [429, 268] on div ".deletable-edge-delete-btn { width: 20px; height: 20px; border: 0px solid #ffff…" at bounding box center [589, 287] width 671 height 457
click at [750, 326] on button "Cancel" at bounding box center [745, 323] width 31 height 12
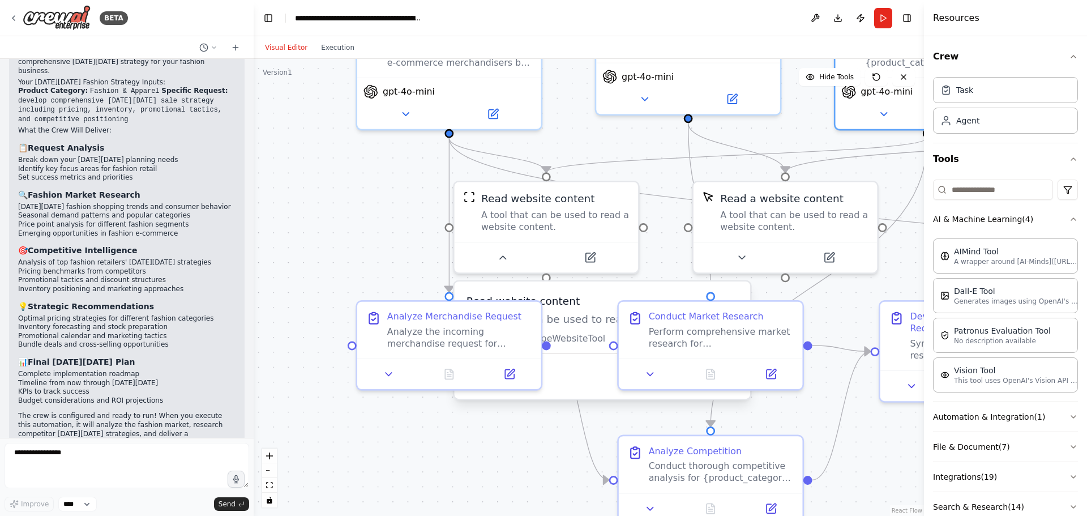
drag, startPoint x: 436, startPoint y: 198, endPoint x: 508, endPoint y: 408, distance: 221.6
click at [513, 417] on div ".deletable-edge-delete-btn { width: 20px; height: 20px; border: 0px solid #ffff…" at bounding box center [589, 287] width 671 height 457
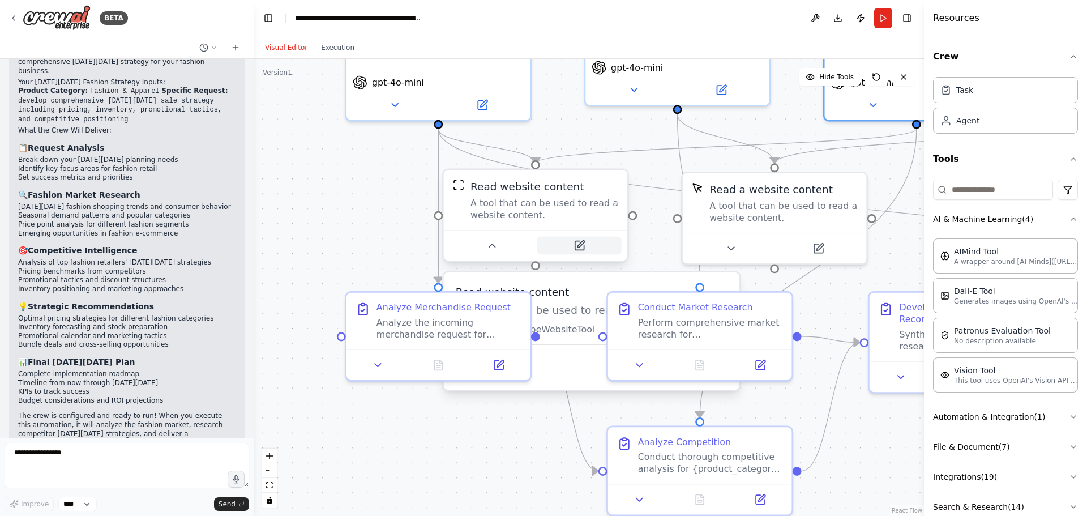
click at [585, 246] on icon at bounding box center [579, 246] width 12 height 12
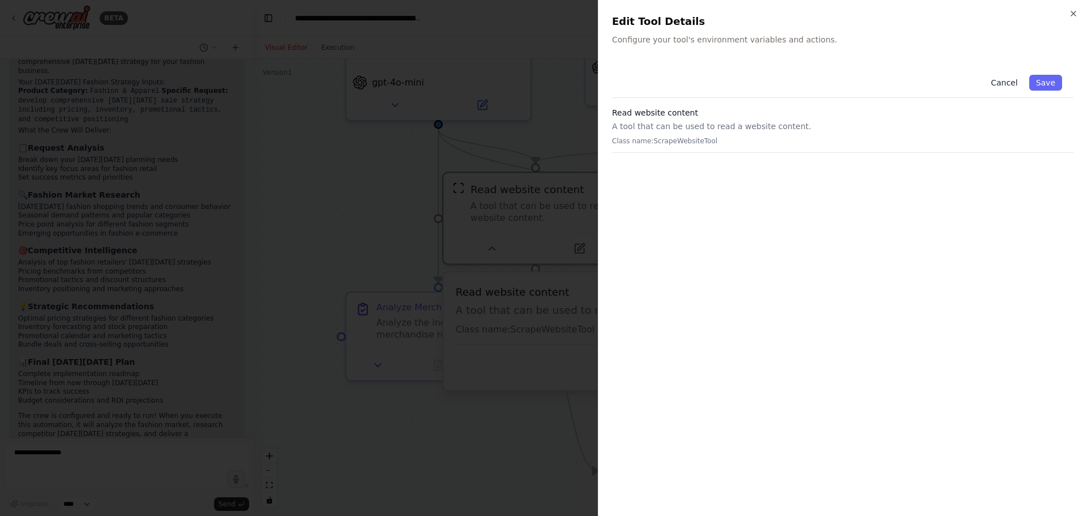
click at [1009, 83] on button "Cancel" at bounding box center [1004, 83] width 40 height 16
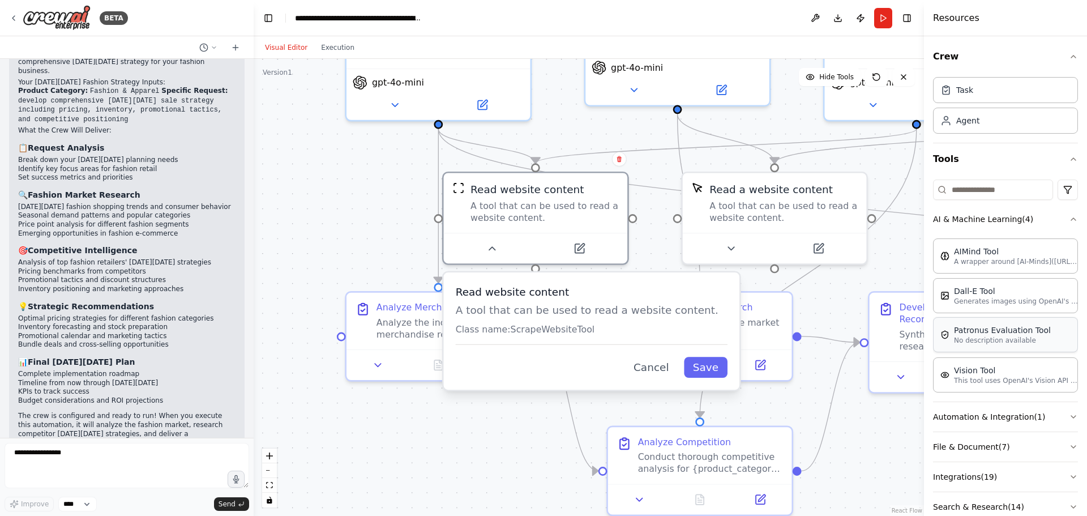
scroll to position [54, 0]
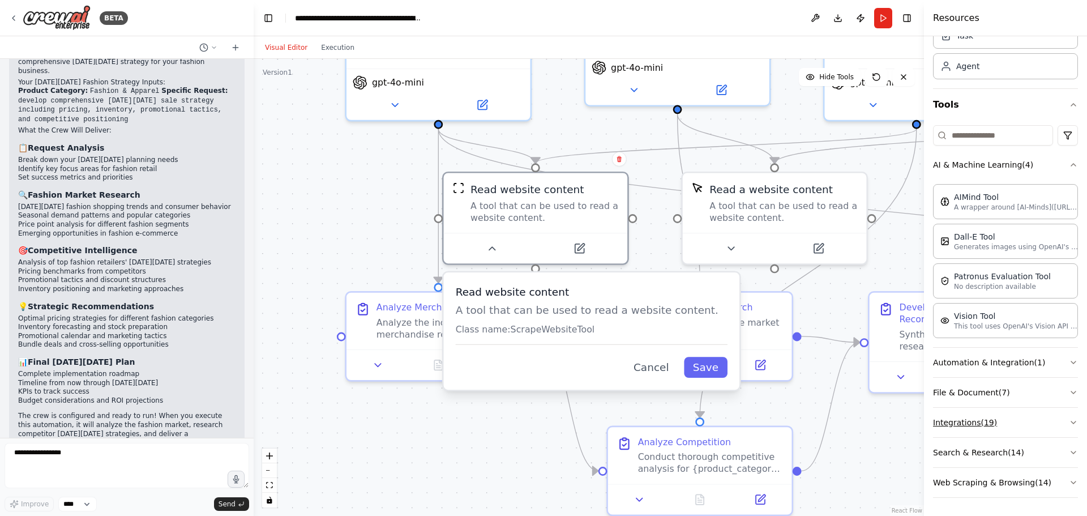
click at [978, 420] on button "Integrations ( 19 )" at bounding box center [1005, 422] width 145 height 29
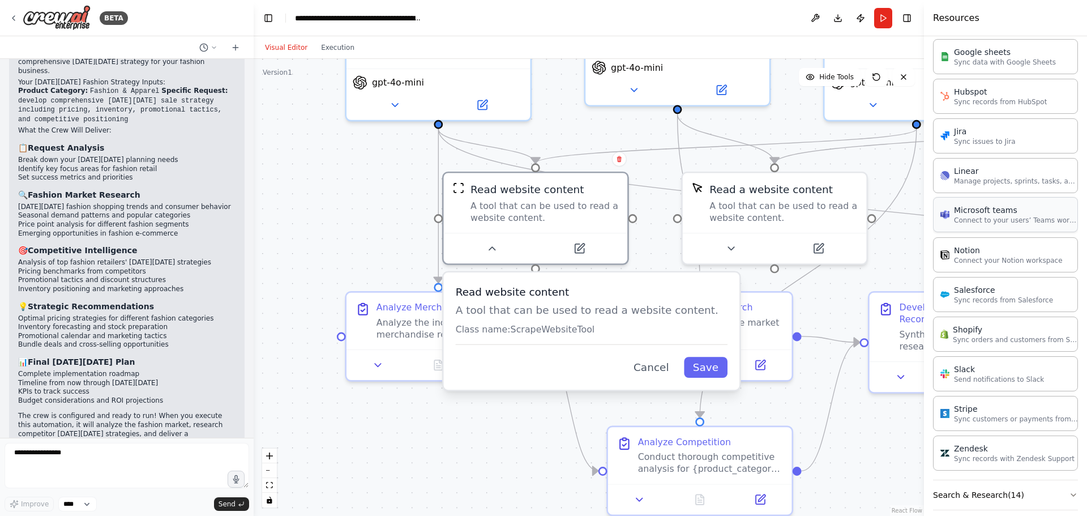
scroll to position [817, 0]
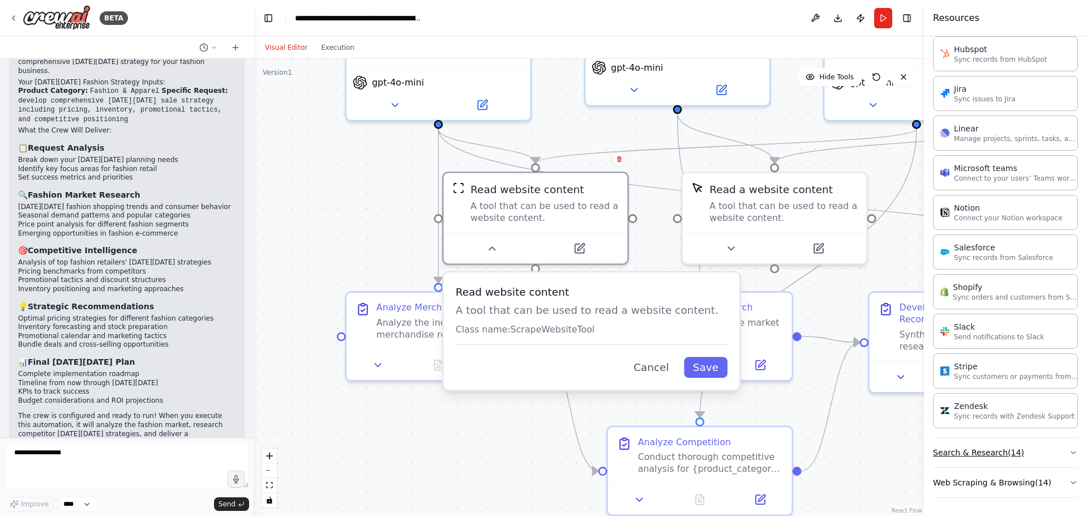
click at [1025, 453] on button "Search & Research ( 14 )" at bounding box center [1005, 452] width 145 height 29
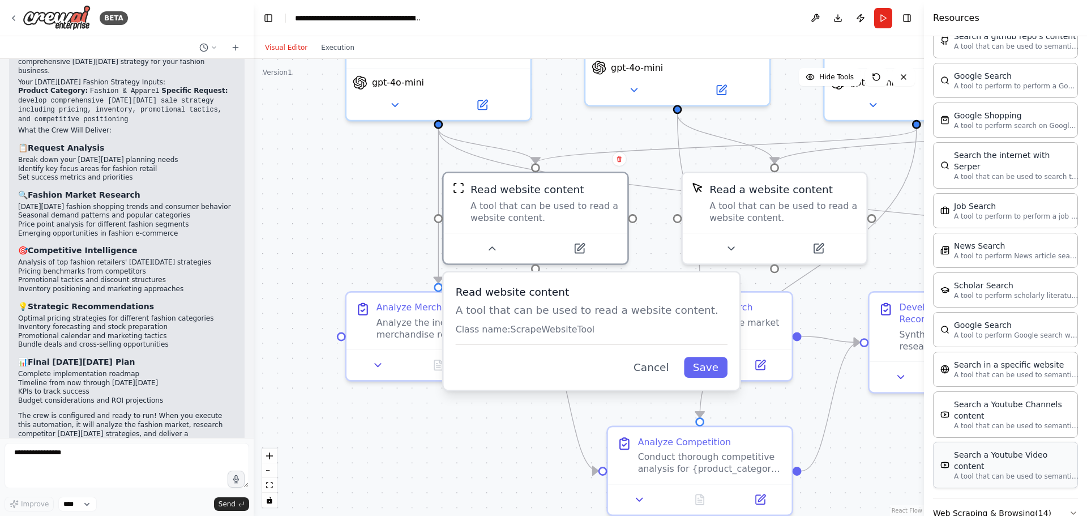
scroll to position [1392, 0]
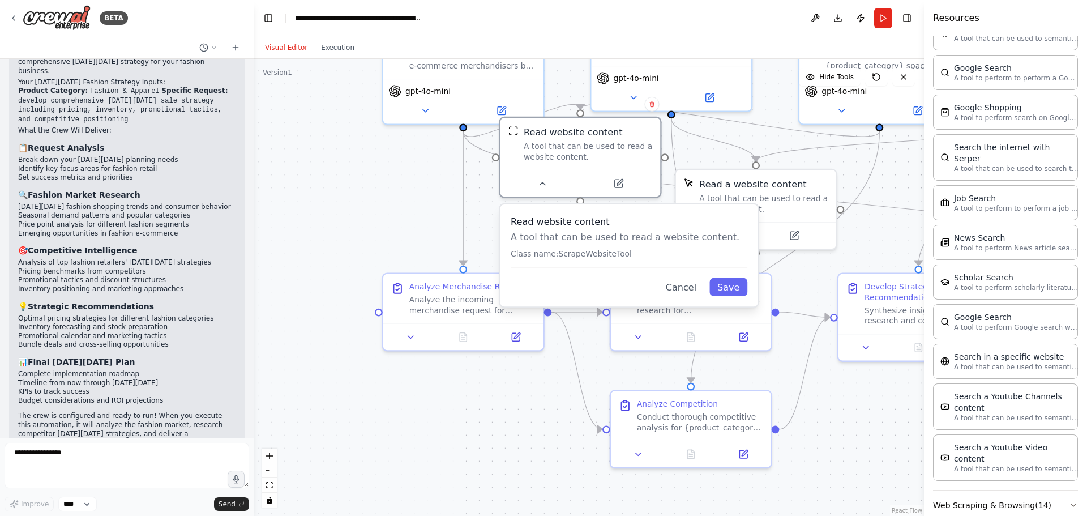
drag, startPoint x: 594, startPoint y: 331, endPoint x: 625, endPoint y: 283, distance: 57.0
click at [625, 283] on div "Cancel Save" at bounding box center [629, 287] width 237 height 18
click at [715, 423] on div "E-commerce Merchandise Coordinator Act as the primary assistant to e-commerce m…" at bounding box center [702, 209] width 770 height 525
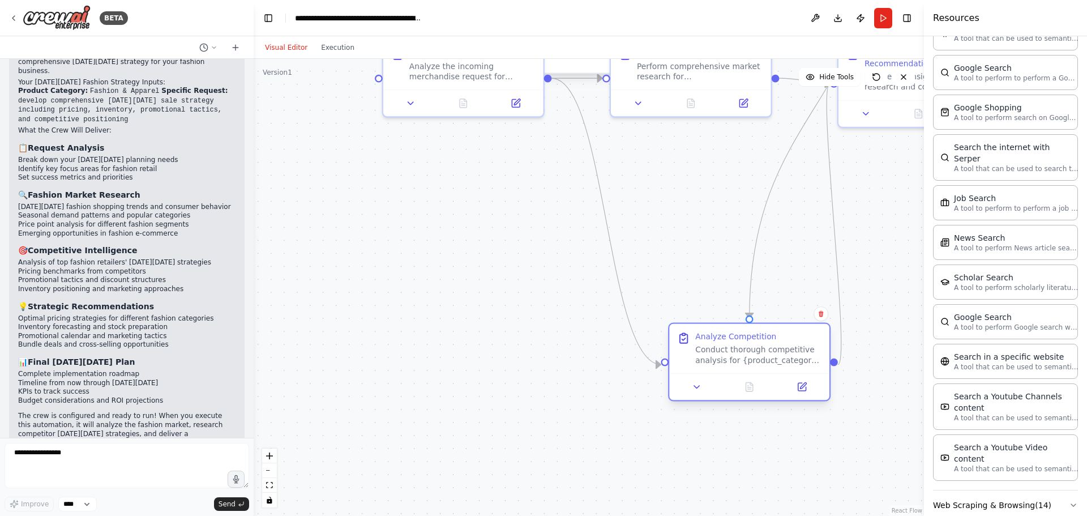
drag, startPoint x: 710, startPoint y: 426, endPoint x: 763, endPoint y: 363, distance: 82.8
click at [763, 363] on div "Conduct thorough competitive analysis for {product_category} based on the coord…" at bounding box center [759, 355] width 126 height 21
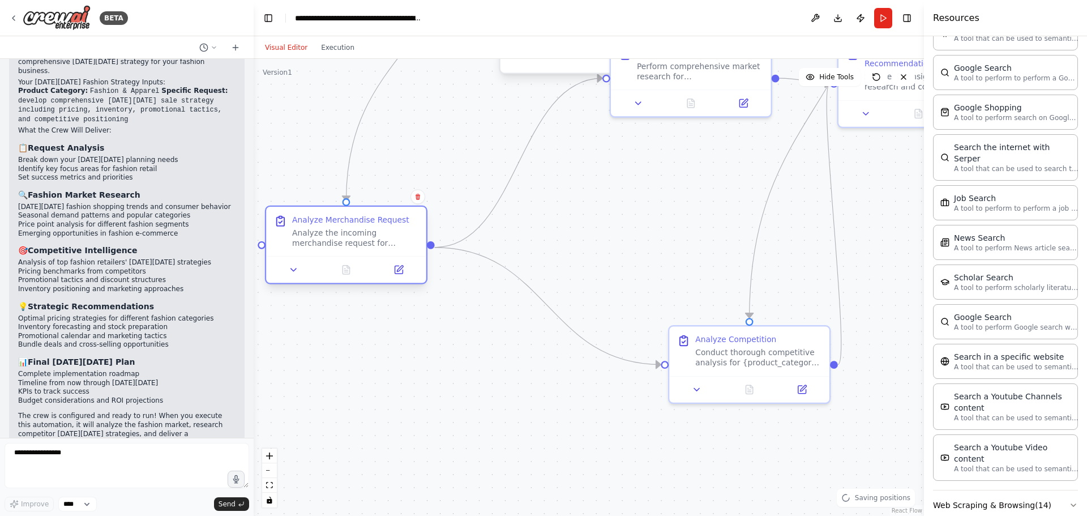
drag, startPoint x: 435, startPoint y: 82, endPoint x: 325, endPoint y: 243, distance: 195.3
click at [318, 251] on div "Analyze Merchandise Request Analyze the incoming merchandise request for {produ…" at bounding box center [346, 231] width 160 height 49
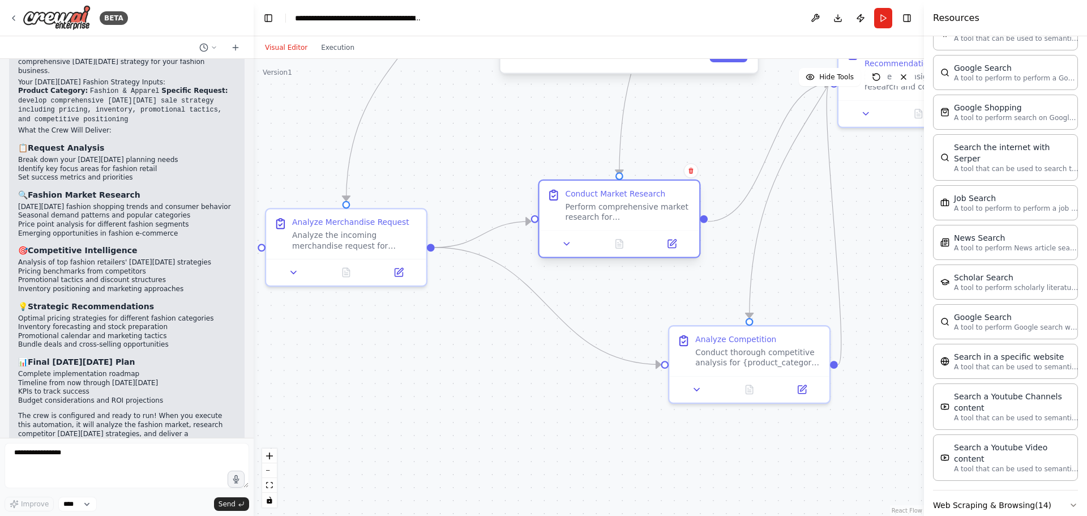
drag, startPoint x: 666, startPoint y: 92, endPoint x: 596, endPoint y: 232, distance: 156.5
click at [596, 232] on div at bounding box center [620, 243] width 160 height 27
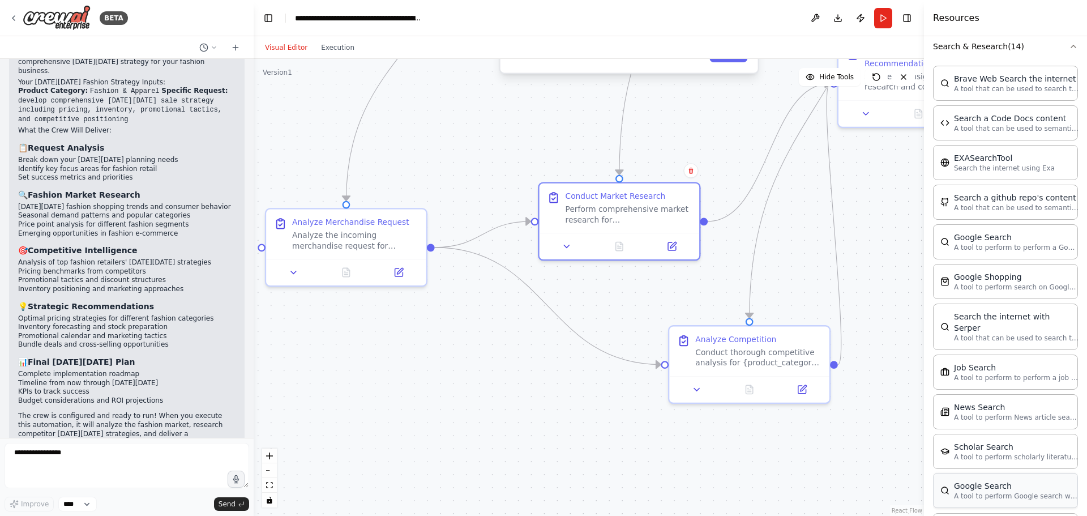
scroll to position [1222, 0]
drag, startPoint x: 876, startPoint y: 93, endPoint x: 851, endPoint y: 247, distance: 155.5
click at [855, 254] on div "Develop Strategic Recommendations Synthesize insights from market research and …" at bounding box center [906, 237] width 163 height 89
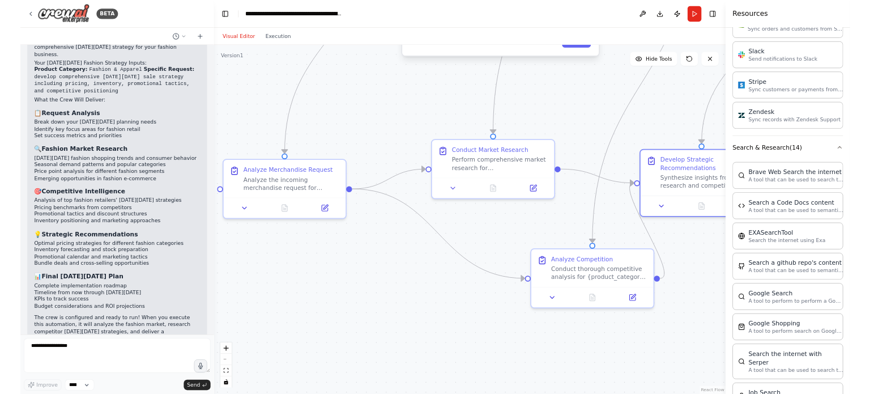
scroll to position [1052, 0]
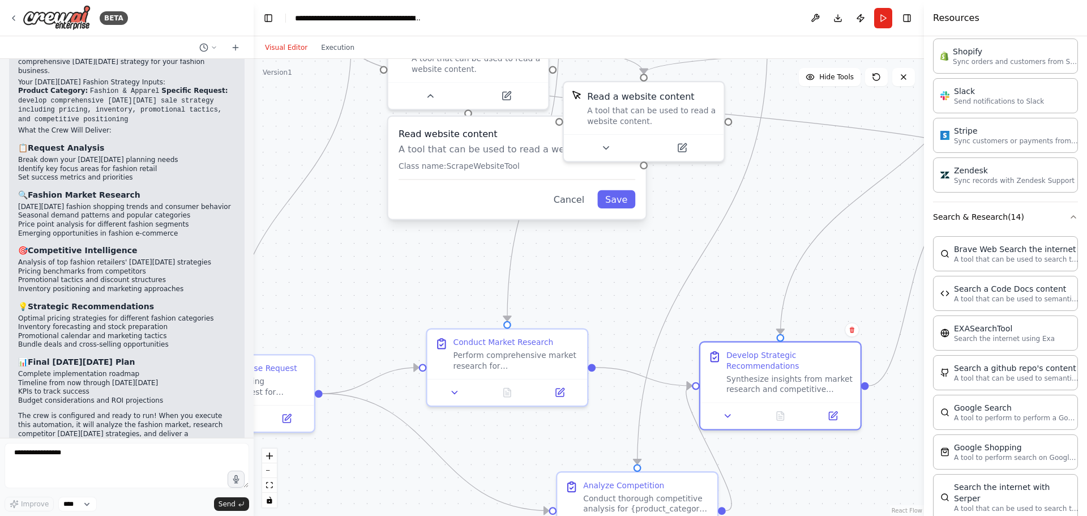
drag, startPoint x: 520, startPoint y: 144, endPoint x: 408, endPoint y: 291, distance: 183.9
click at [408, 291] on div ".deletable-edge-delete-btn { width: 20px; height: 20px; border: 0px solid #ffff…" at bounding box center [589, 287] width 671 height 457
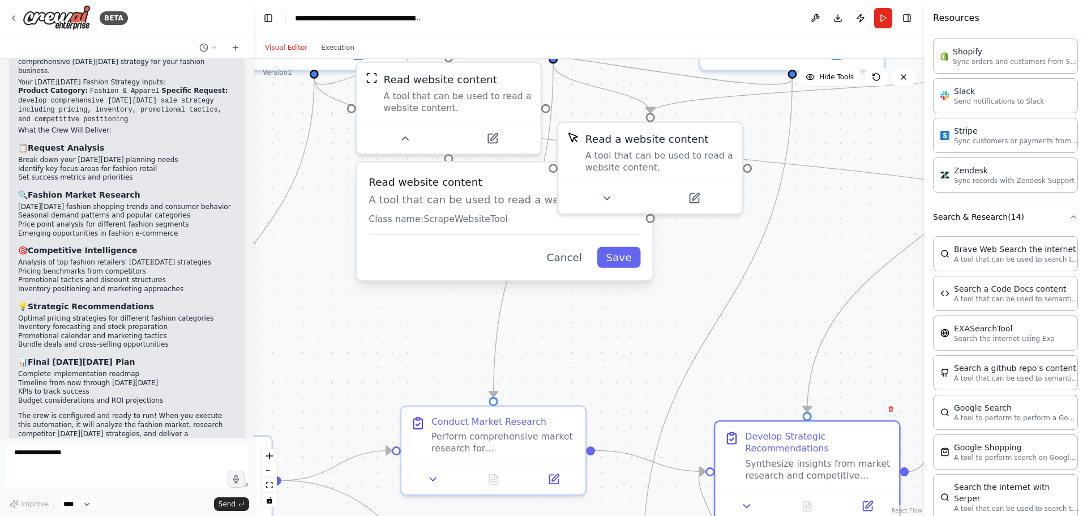
drag, startPoint x: 665, startPoint y: 257, endPoint x: 649, endPoint y: 321, distance: 65.9
click at [649, 321] on div ".deletable-edge-delete-btn { width: 20px; height: 20px; border: 0px solid #ffff…" at bounding box center [589, 287] width 671 height 457
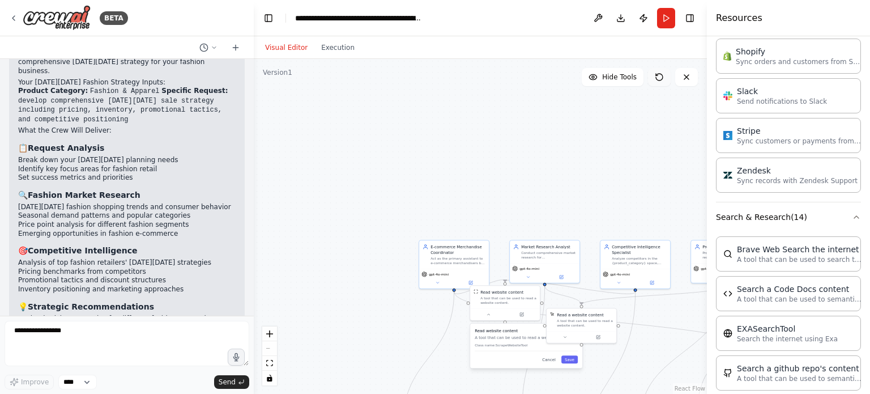
click at [659, 77] on icon at bounding box center [659, 76] width 9 height 9
